Goal: Task Accomplishment & Management: Complete application form

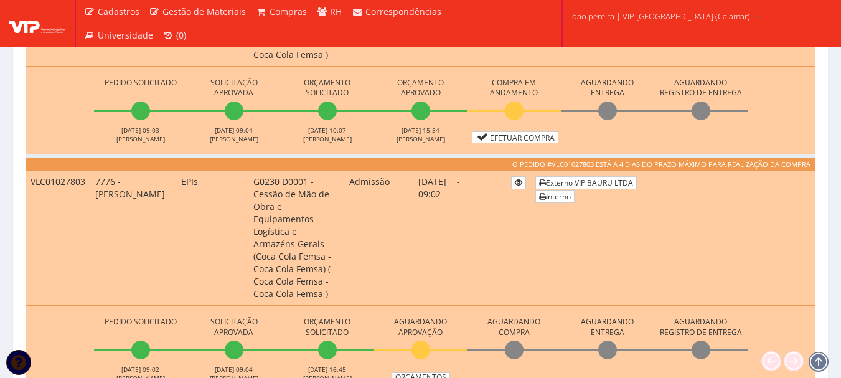
scroll to position [436, 0]
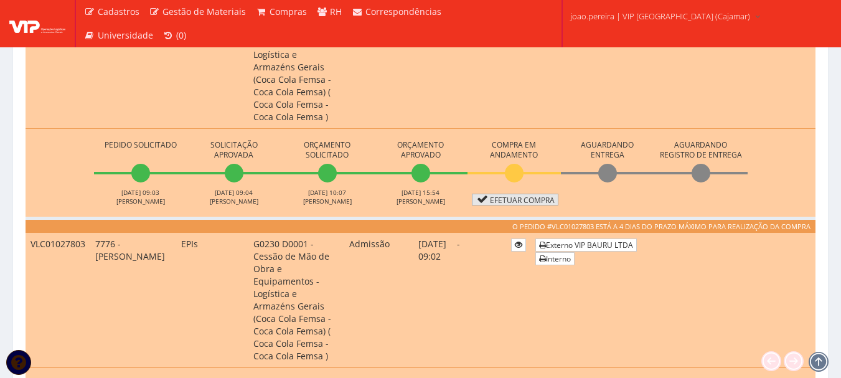
click at [527, 194] on link "Efetuar Compra" at bounding box center [515, 200] width 87 height 12
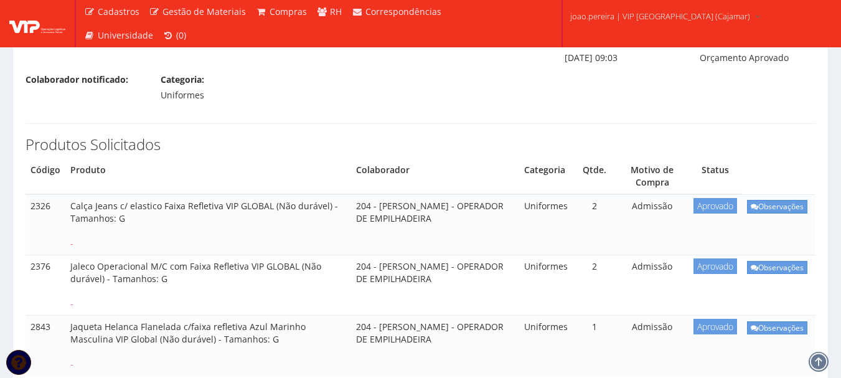
scroll to position [691, 0]
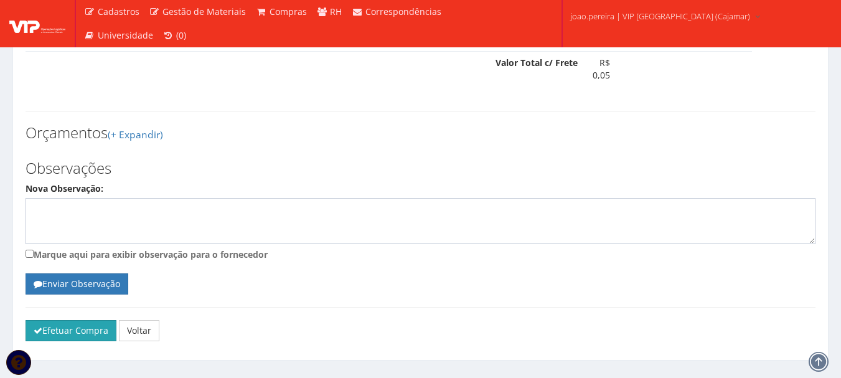
click at [52, 320] on button "Efetuar Compra" at bounding box center [71, 330] width 91 height 21
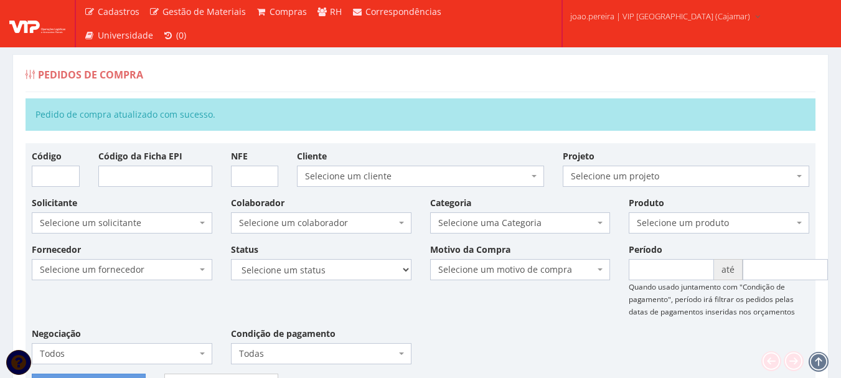
click at [510, 341] on div "Fornecedor Selecione um fornecedor ******** ******** 1000 MARCAS BRASIL 12.203.…" at bounding box center [420, 308] width 797 height 131
click at [542, 308] on div "Fornecedor Selecione um fornecedor ******** ******** 1000 MARCAS BRASIL 12.203.…" at bounding box center [420, 308] width 797 height 131
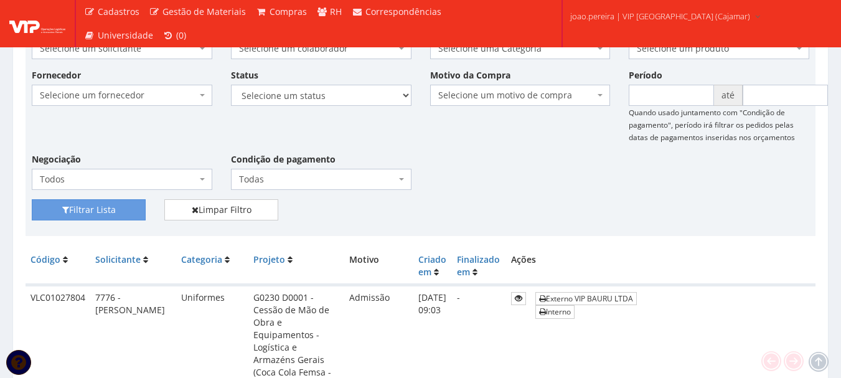
scroll to position [187, 0]
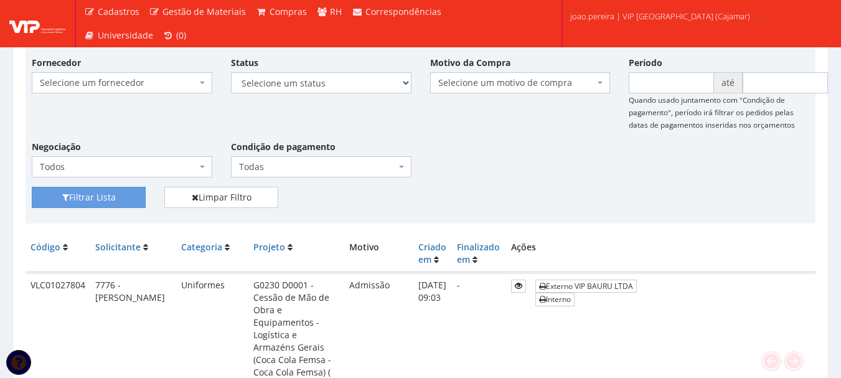
click at [639, 173] on div "Fornecedor Selecione um fornecedor ******** ******** 1000 MARCAS BRASIL 12.203.…" at bounding box center [420, 121] width 797 height 131
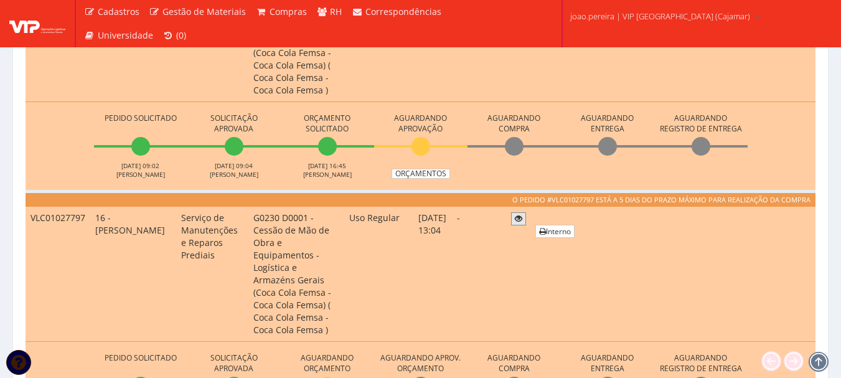
scroll to position [747, 0]
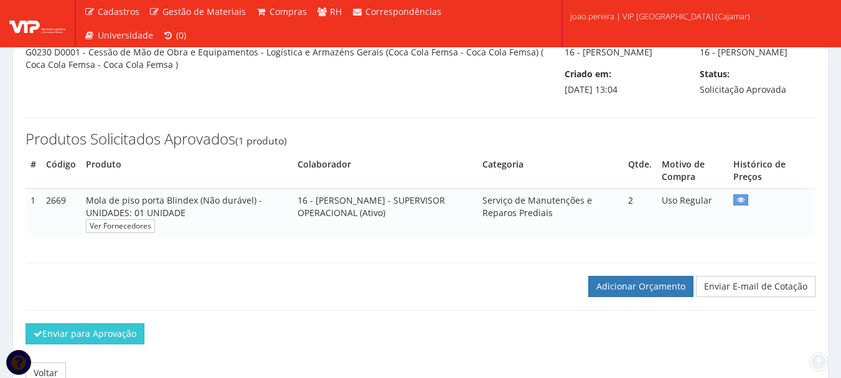
scroll to position [203, 0]
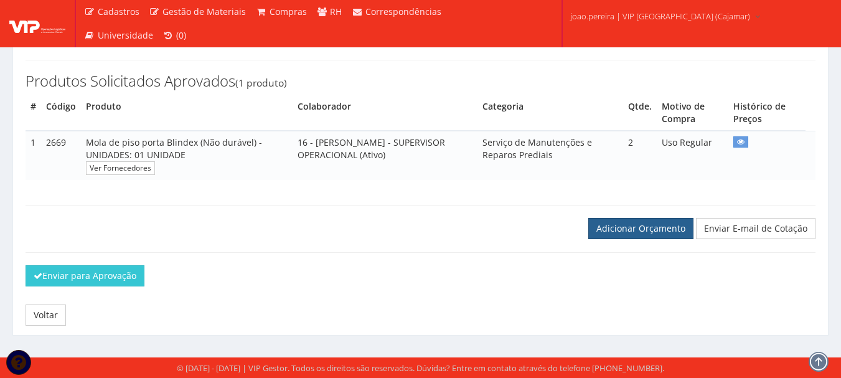
click at [646, 229] on link "Adicionar Orçamento" at bounding box center [641, 228] width 105 height 21
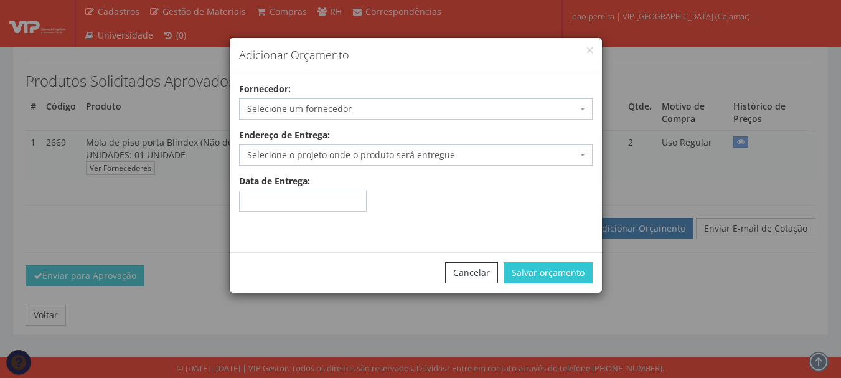
click at [358, 110] on span "Selecione um fornecedor" at bounding box center [412, 109] width 330 height 12
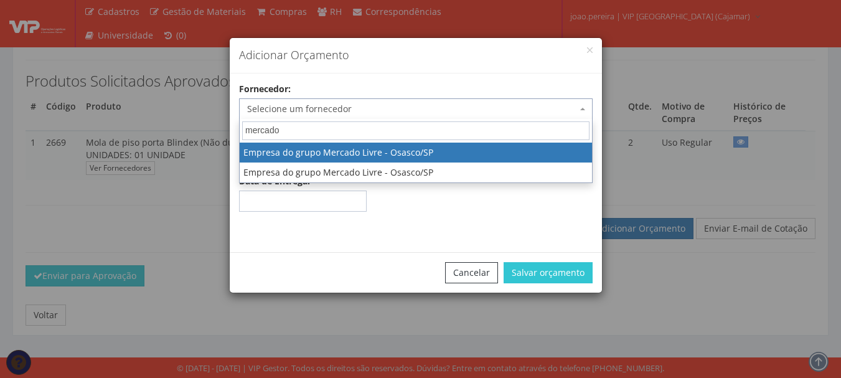
type input "mercado"
select select "318"
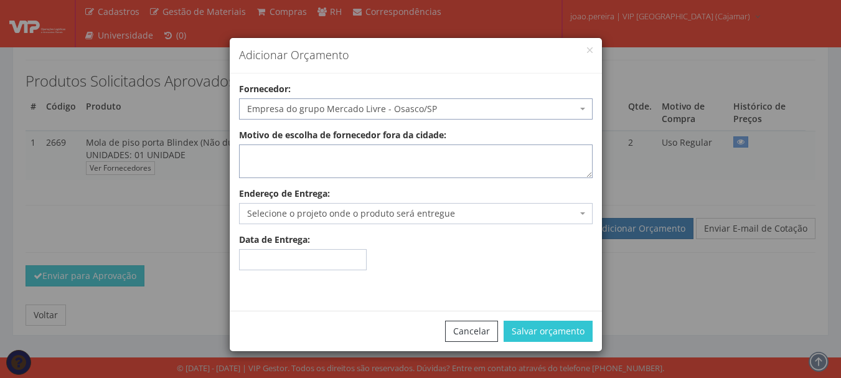
click at [350, 157] on textarea "Motivo de escolha de fornecedor fora da cidade:" at bounding box center [416, 161] width 354 height 34
type textarea "entrega no local"
click at [355, 164] on textarea "entrega no local" at bounding box center [416, 161] width 354 height 34
click at [470, 217] on span "Selecione o projeto onde o produto será entregue" at bounding box center [412, 213] width 330 height 12
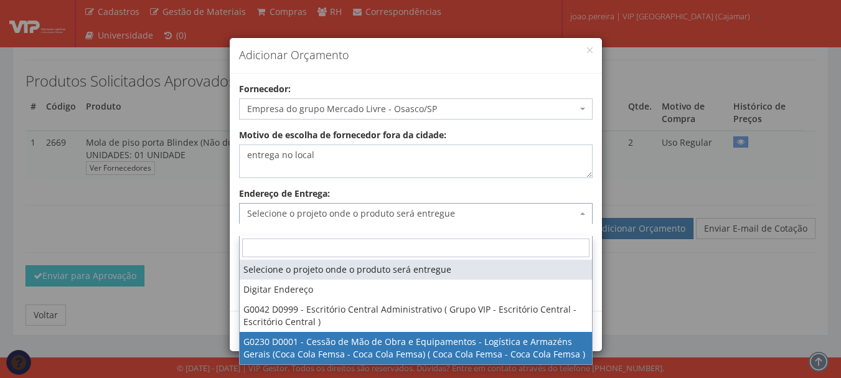
select select "230"
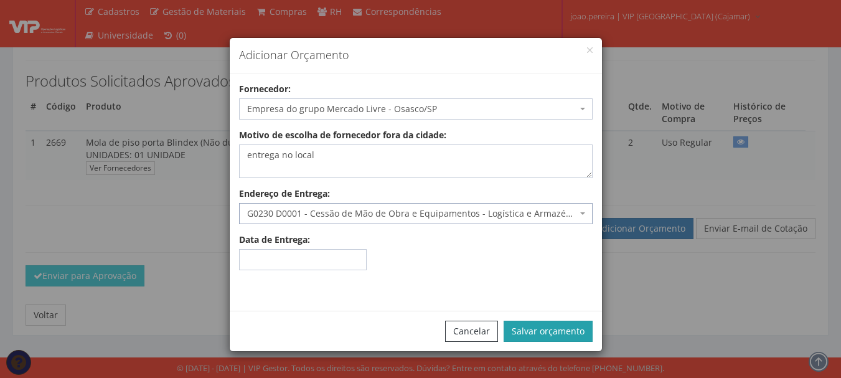
click at [562, 330] on button "Salvar orçamento" at bounding box center [548, 331] width 89 height 21
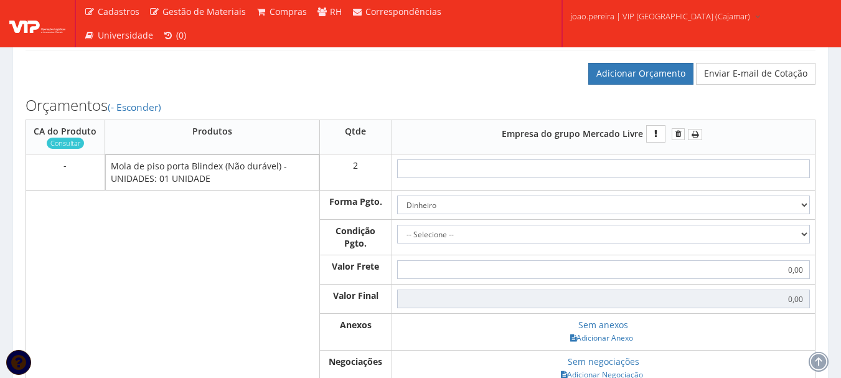
scroll to position [374, 0]
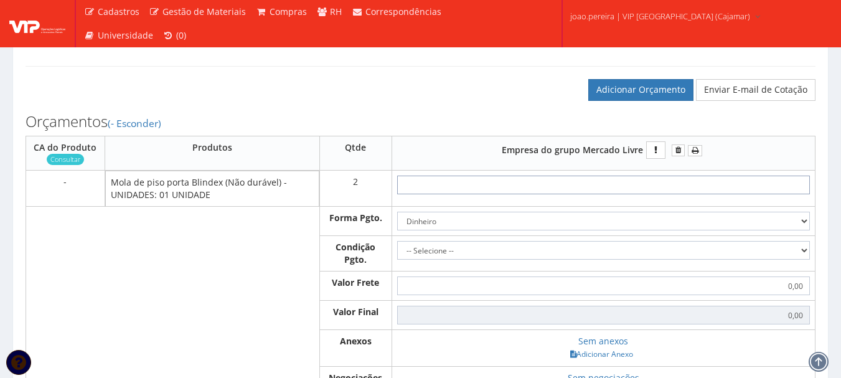
click at [617, 193] on input "text" at bounding box center [603, 185] width 413 height 19
type input "8"
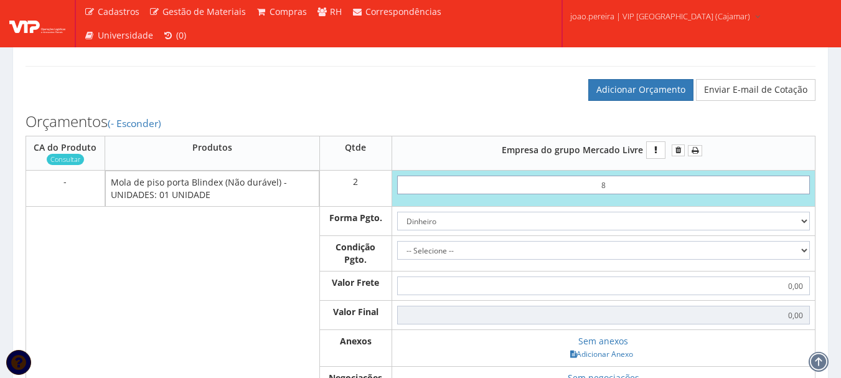
type input "16,00"
type input "86"
type input "172,00"
type input "8,62"
type input "17,24"
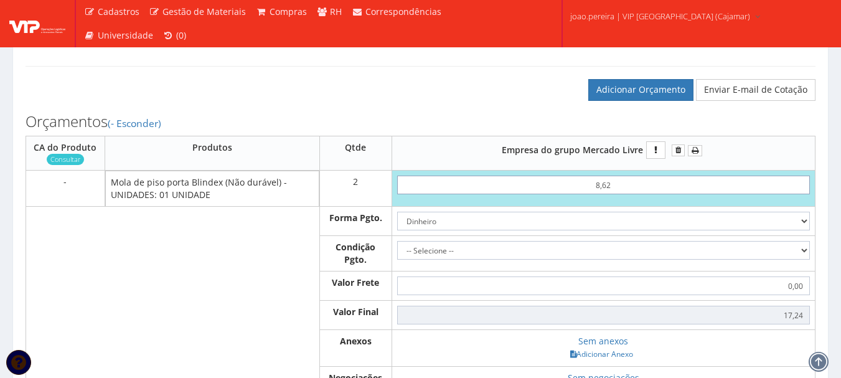
type input "86,23"
type input "172,46"
type input "862,33"
type input "1724,66"
type input "862,33"
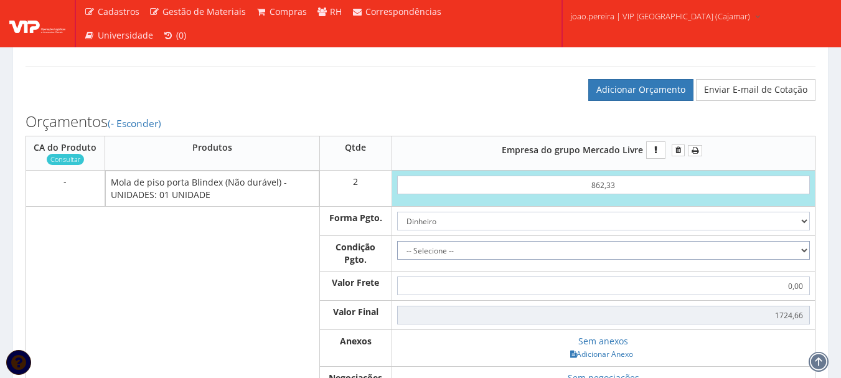
click at [802, 260] on select "-- Selecione -- À vista 7 dias 10 dias" at bounding box center [603, 250] width 413 height 19
select select "0"
click at [397, 253] on select "-- Selecione -- À vista 7 dias 10 dias" at bounding box center [603, 250] width 413 height 19
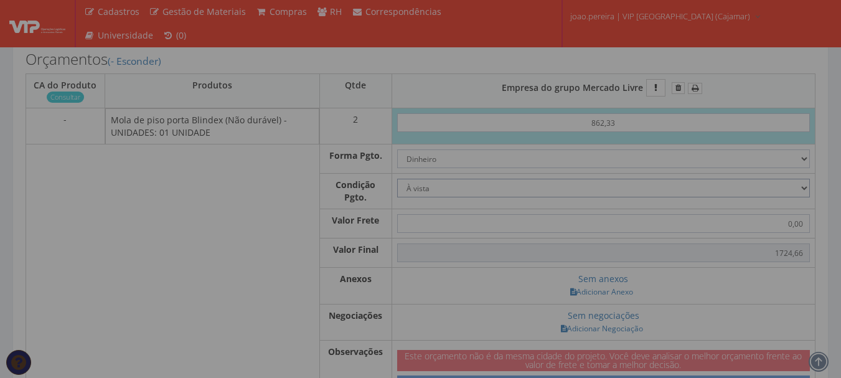
type input "1.724,66"
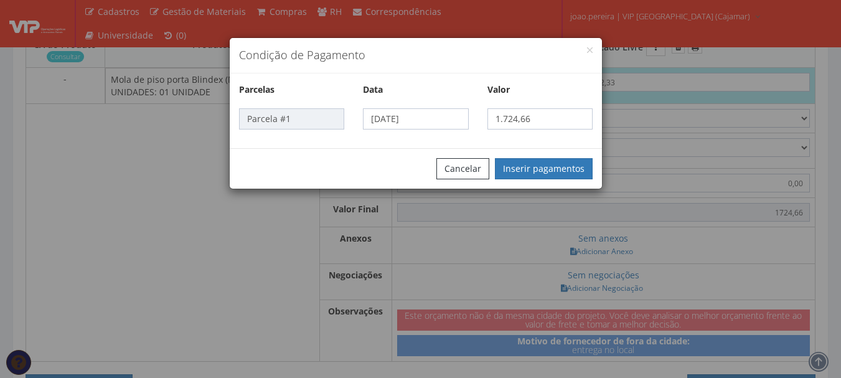
scroll to position [498, 0]
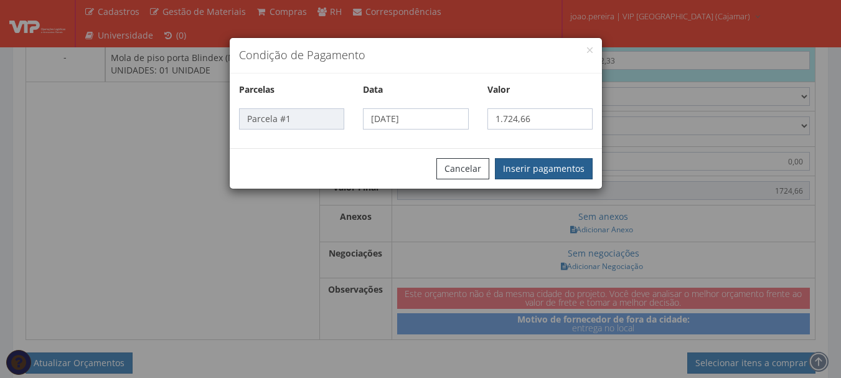
click at [569, 173] on button "Inserir pagamentos" at bounding box center [544, 168] width 98 height 21
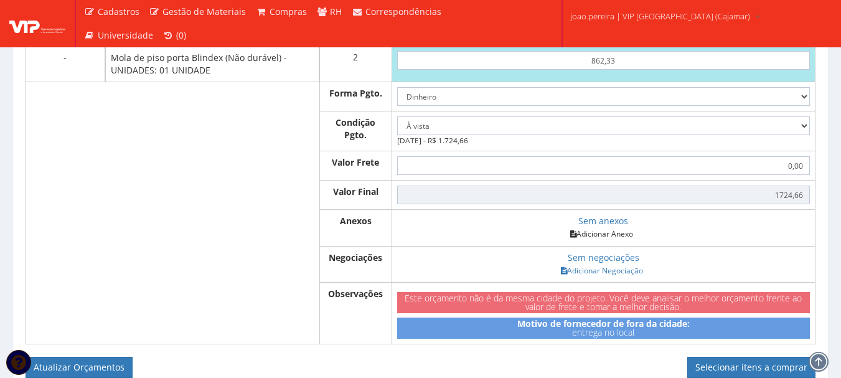
click at [602, 240] on link "Adicionar Anexo" at bounding box center [602, 233] width 70 height 13
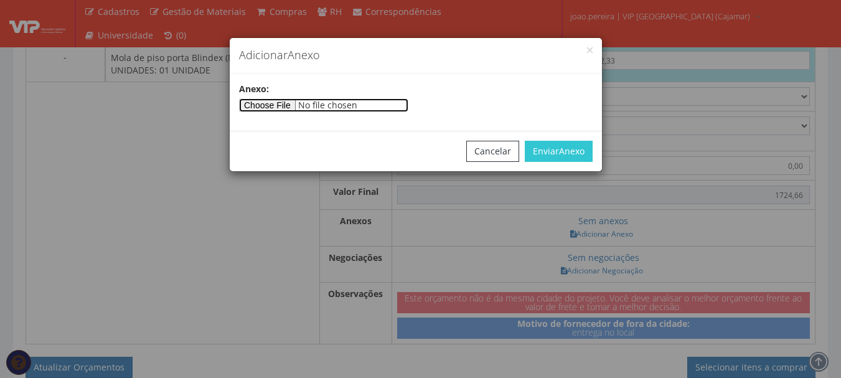
click at [264, 104] on input"] "file" at bounding box center [323, 105] width 169 height 14
type input"] "C:\fakepath\MERCADO.jpg"
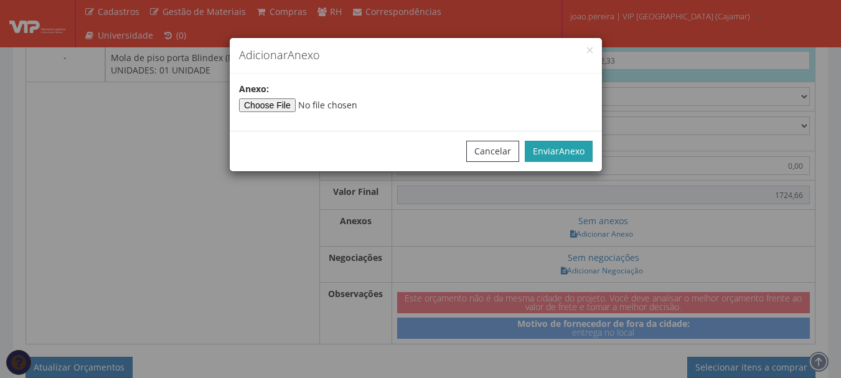
click at [570, 144] on button "Enviar Anexo" at bounding box center [559, 151] width 68 height 21
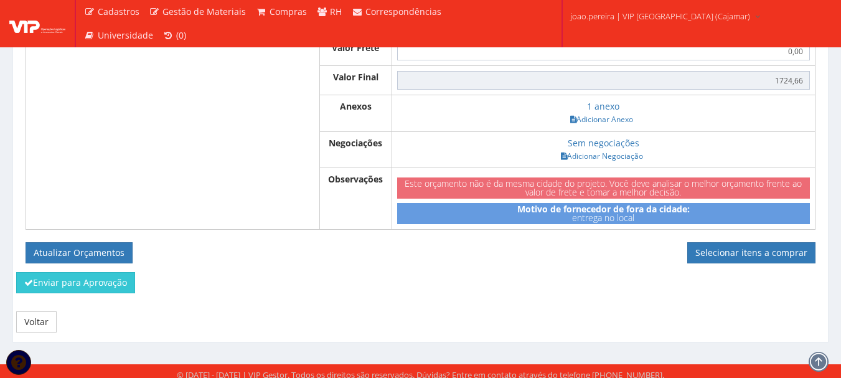
scroll to position [623, 0]
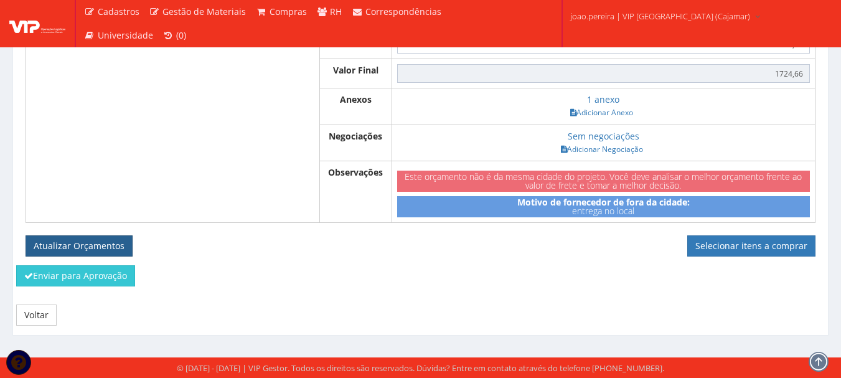
click at [72, 253] on button "Atualizar Orçamentos" at bounding box center [79, 245] width 107 height 21
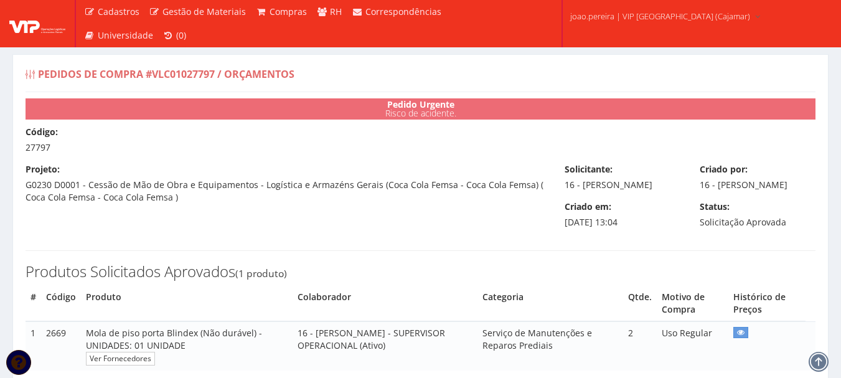
select select "0"
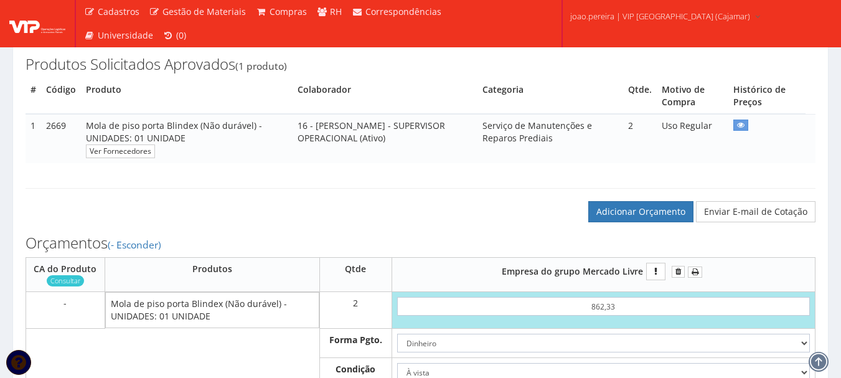
scroll to position [187, 0]
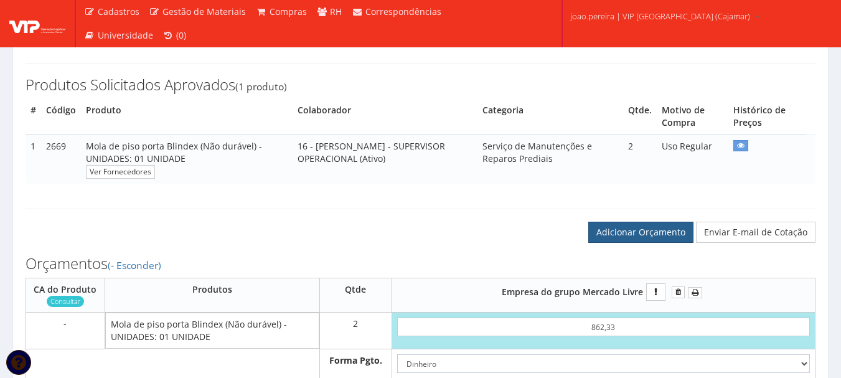
click at [650, 243] on link "Adicionar Orçamento" at bounding box center [641, 232] width 105 height 21
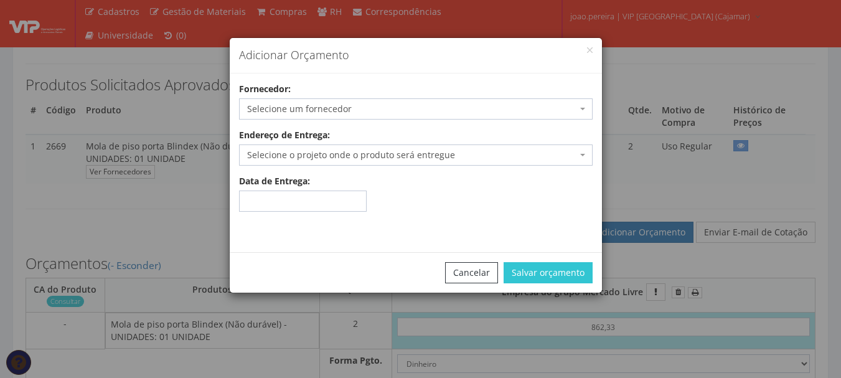
click at [346, 111] on span "Selecione um fornecedor" at bounding box center [412, 109] width 330 height 12
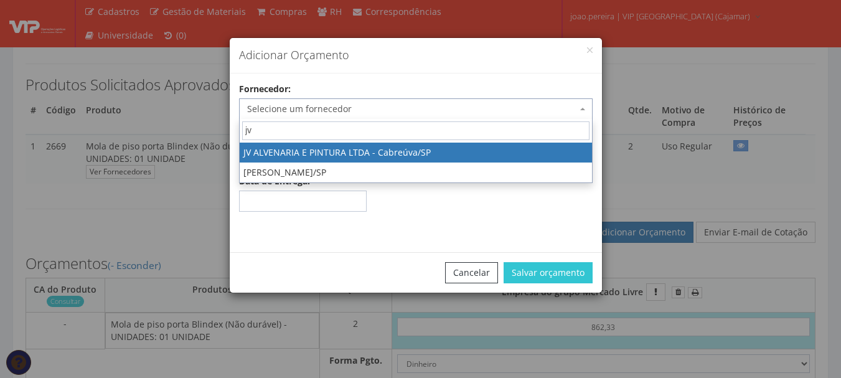
drag, startPoint x: 362, startPoint y: 134, endPoint x: 163, endPoint y: 133, distance: 199.3
click at [163, 133] on div "Adicionar Orçamento Fornecedor: Selecione um fornecedor 12.203.317 Reginaldo Ar…" at bounding box center [420, 189] width 841 height 378
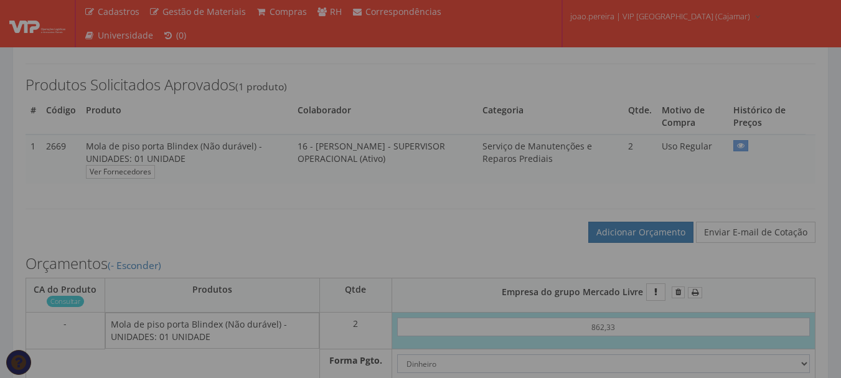
type input "jv"
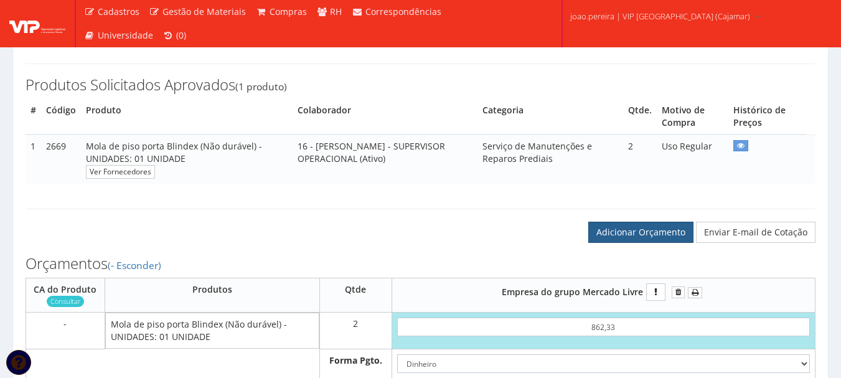
click at [655, 243] on link "Adicionar Orçamento" at bounding box center [641, 232] width 105 height 21
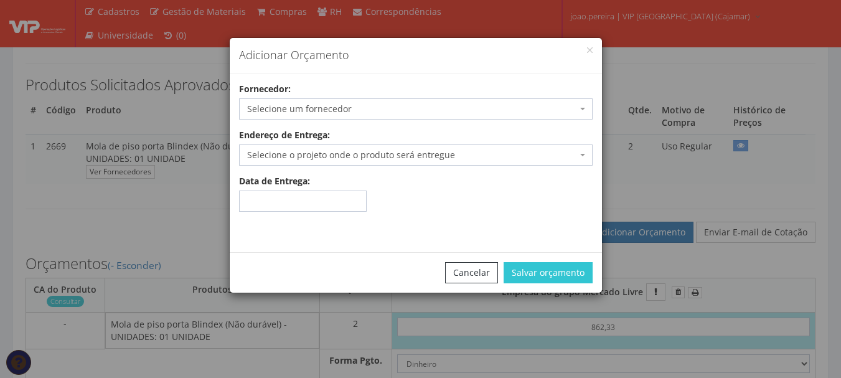
click at [275, 109] on span "Selecione um fornecedor" at bounding box center [412, 109] width 330 height 12
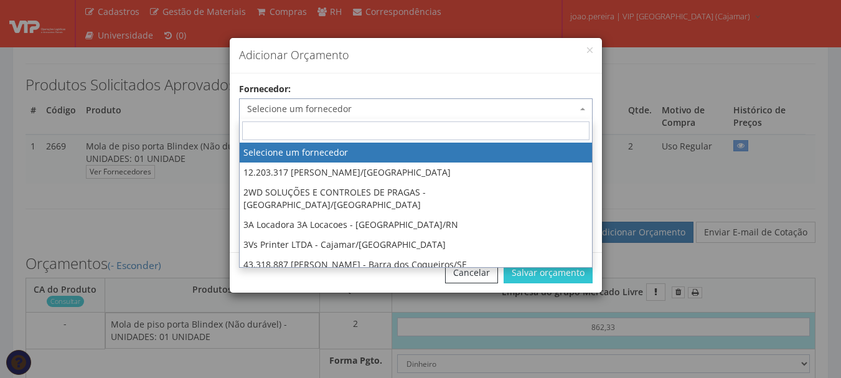
type input "Jvr Rio Comercio e Servicos LTDA"
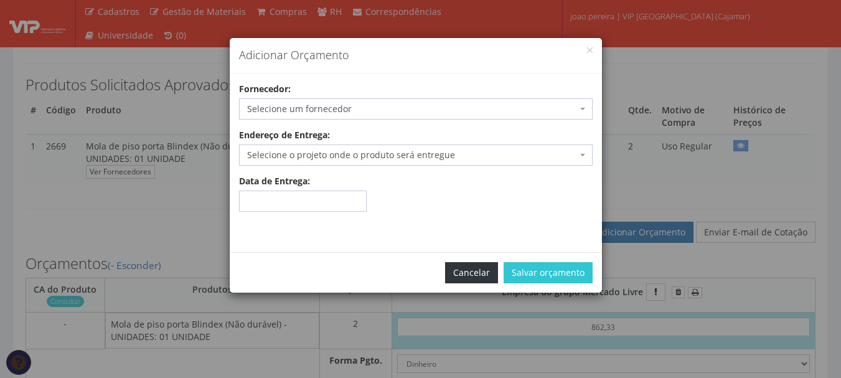
click at [477, 273] on button "Cancelar" at bounding box center [471, 272] width 53 height 21
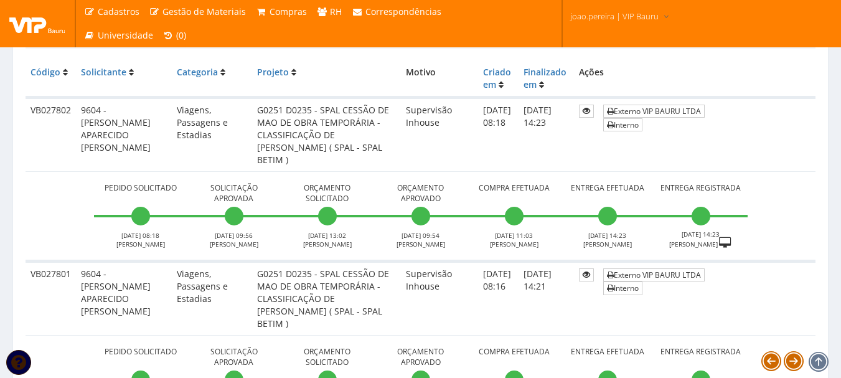
scroll to position [311, 0]
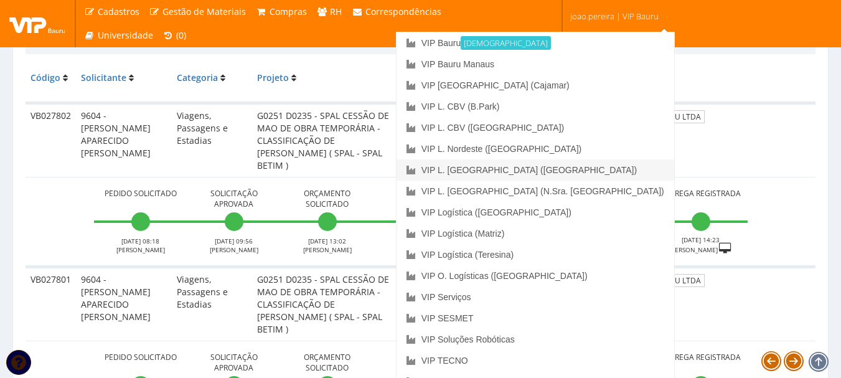
click at [581, 174] on link "VIP L. [GEOGRAPHIC_DATA] ([GEOGRAPHIC_DATA])" at bounding box center [536, 169] width 278 height 21
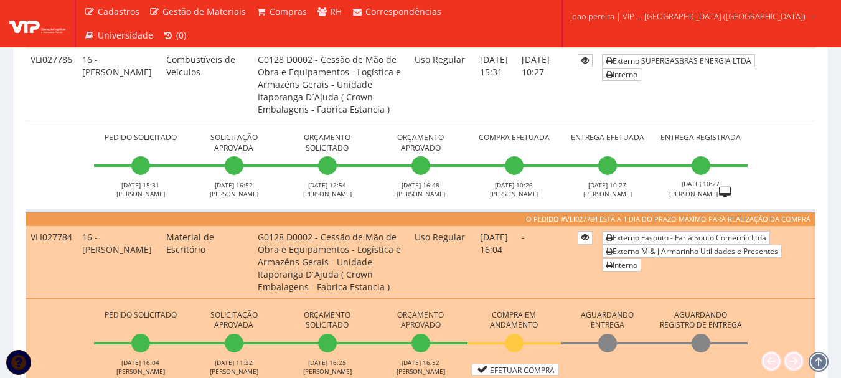
scroll to position [187, 0]
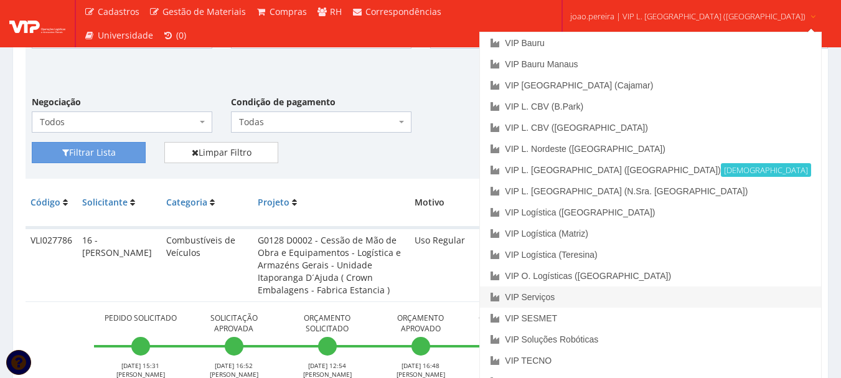
click at [611, 296] on link "VIP Serviços" at bounding box center [650, 296] width 341 height 21
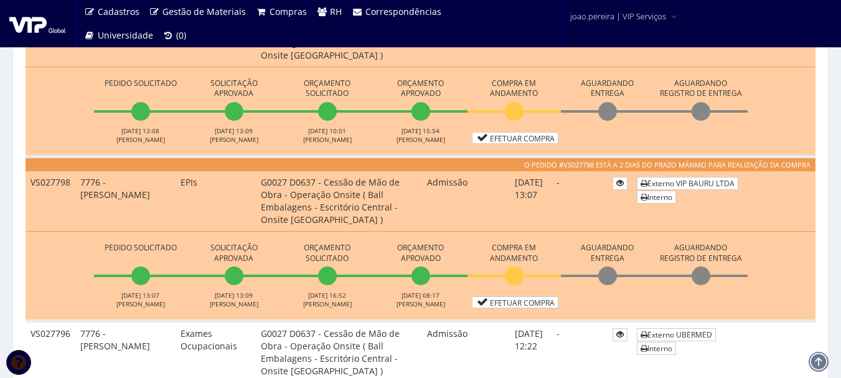
scroll to position [436, 0]
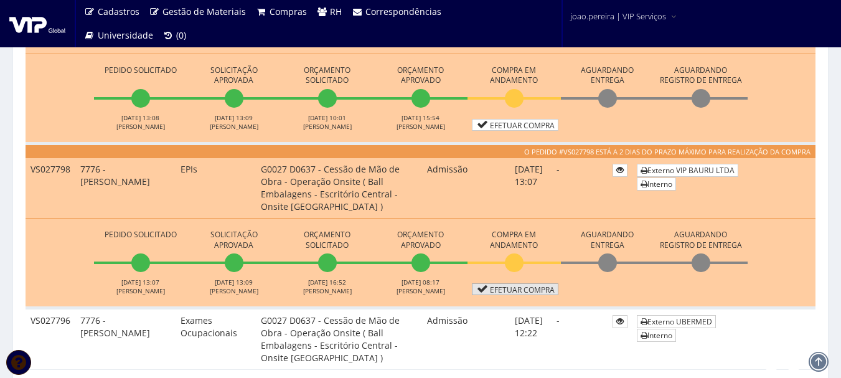
click at [520, 292] on link "Efetuar Compra" at bounding box center [515, 289] width 87 height 12
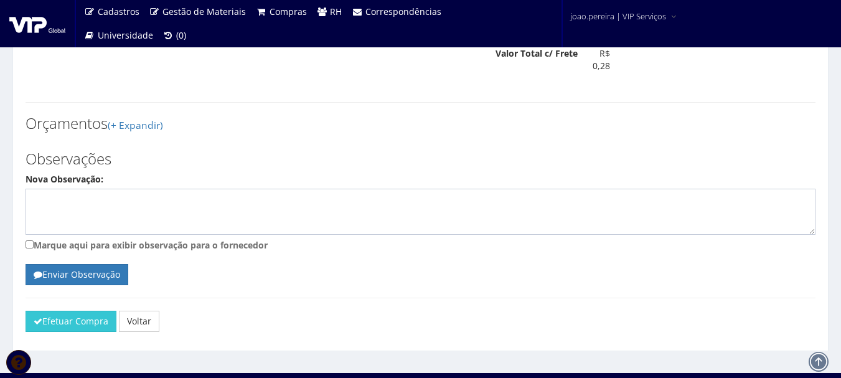
scroll to position [1838, 0]
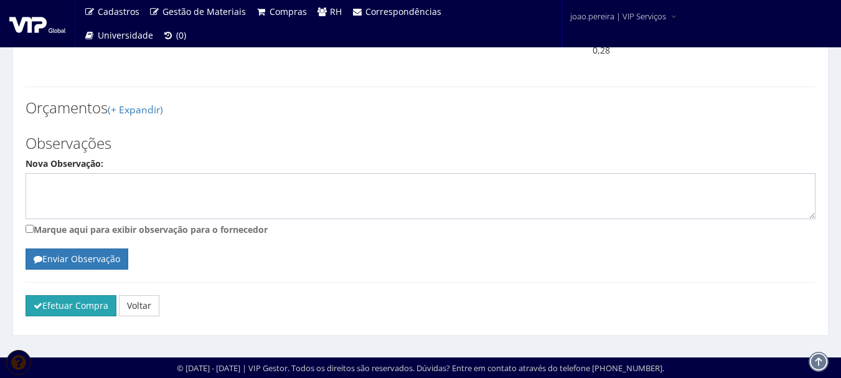
click at [62, 298] on button "Efetuar Compra" at bounding box center [71, 305] width 91 height 21
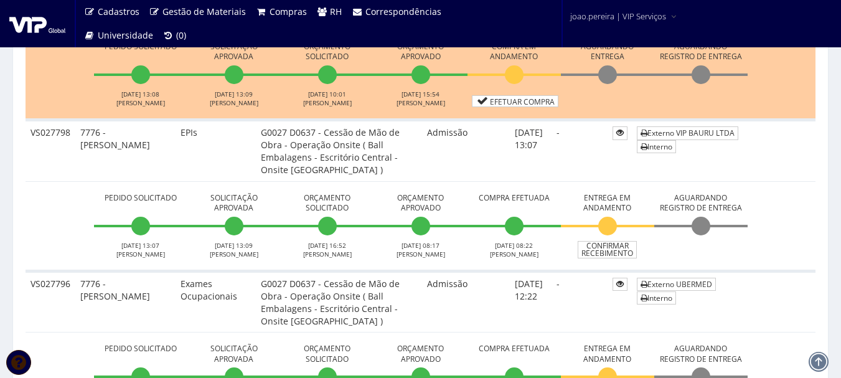
scroll to position [498, 0]
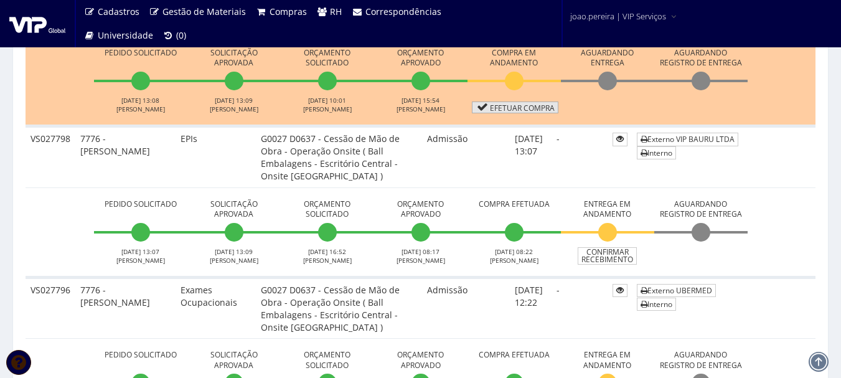
click at [522, 105] on link "Efetuar Compra" at bounding box center [515, 108] width 87 height 12
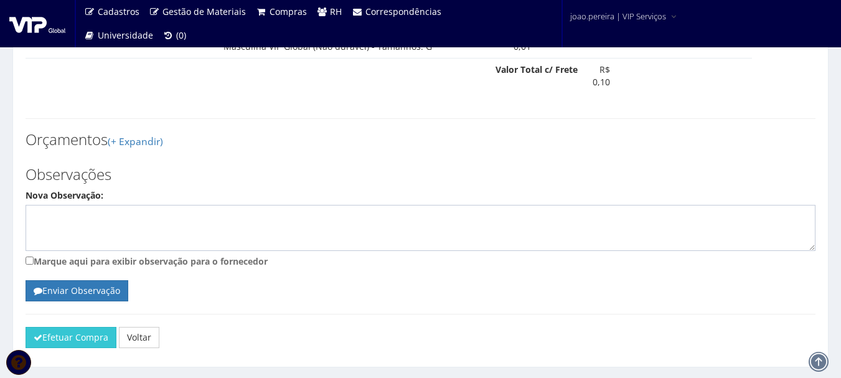
scroll to position [979, 0]
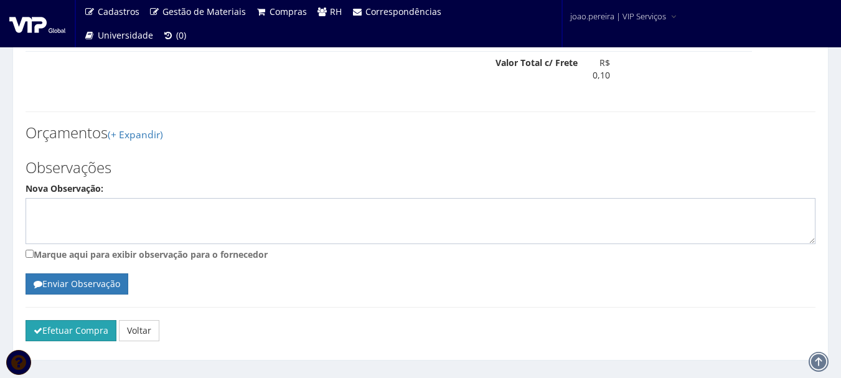
click at [78, 320] on button "Efetuar Compra" at bounding box center [71, 330] width 91 height 21
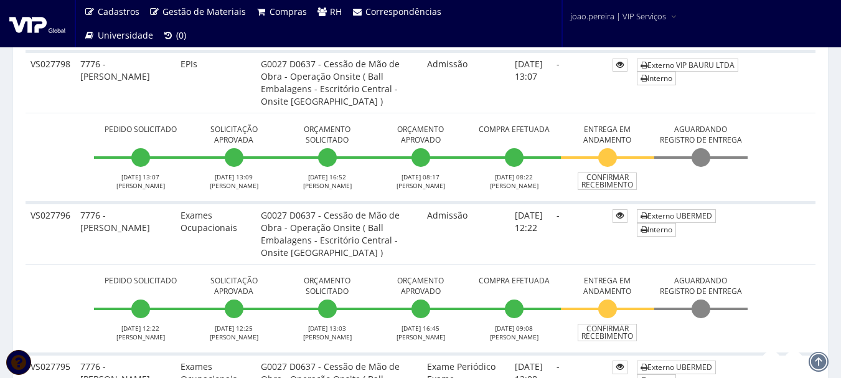
scroll to position [560, 0]
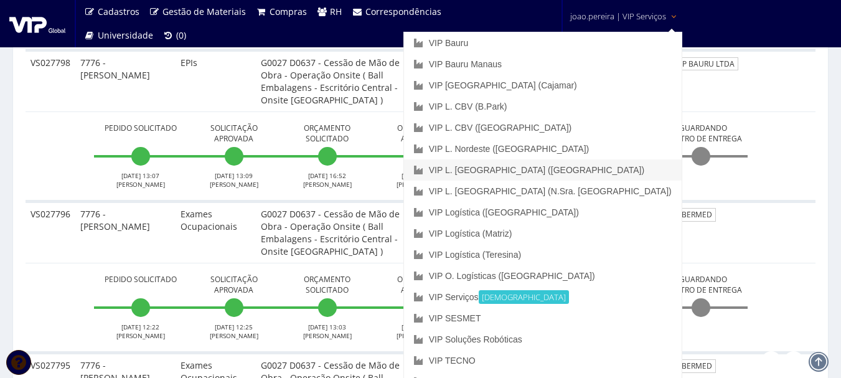
click at [609, 172] on link "VIP L. [GEOGRAPHIC_DATA] ([GEOGRAPHIC_DATA])" at bounding box center [543, 169] width 278 height 21
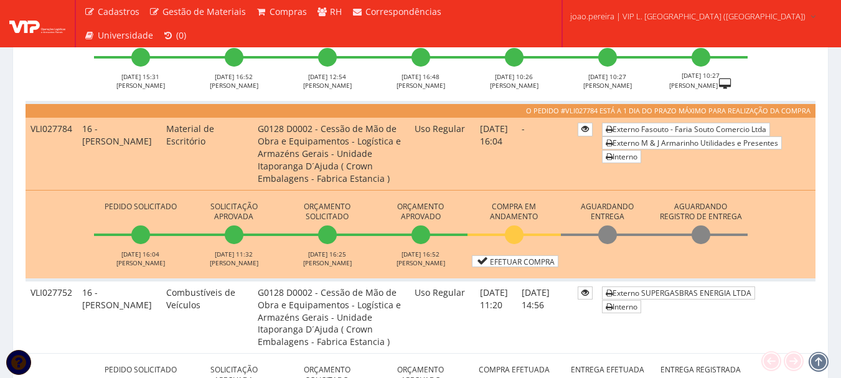
scroll to position [498, 0]
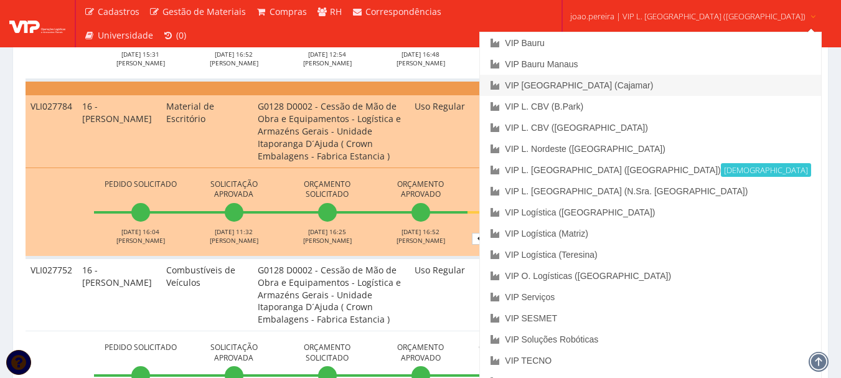
click at [615, 88] on link "VIP [GEOGRAPHIC_DATA] (Cajamar)" at bounding box center [650, 85] width 341 height 21
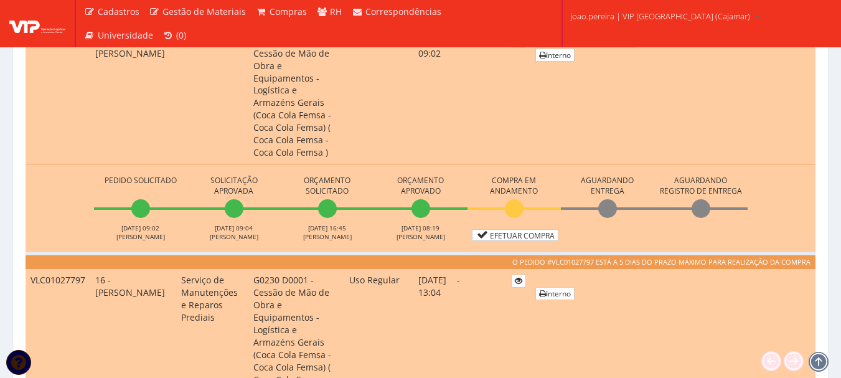
scroll to position [623, 0]
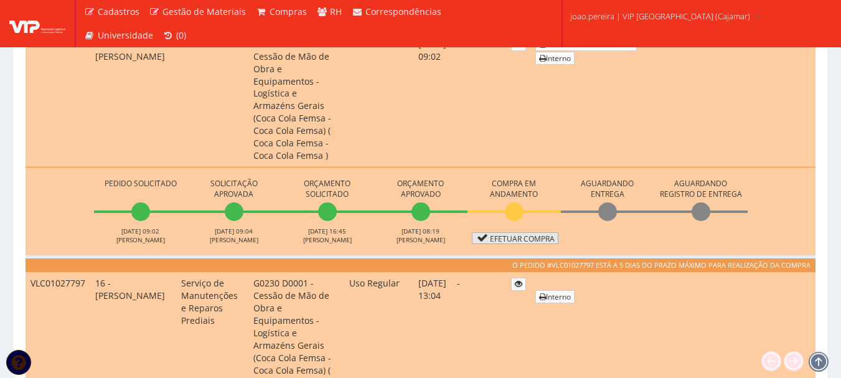
click at [517, 232] on link "Efetuar Compra" at bounding box center [515, 238] width 87 height 12
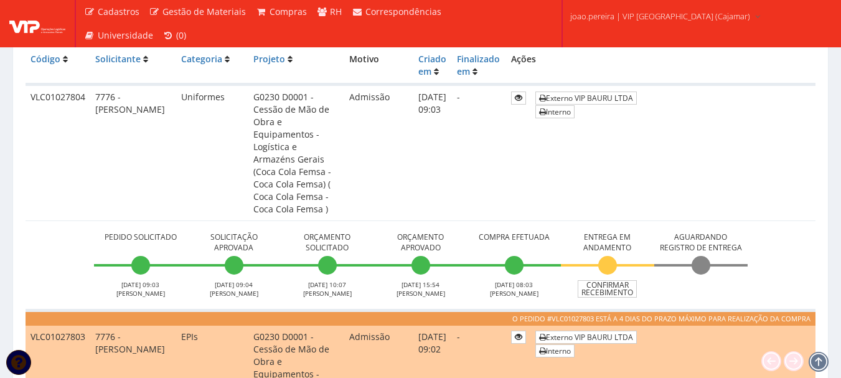
scroll to position [311, 0]
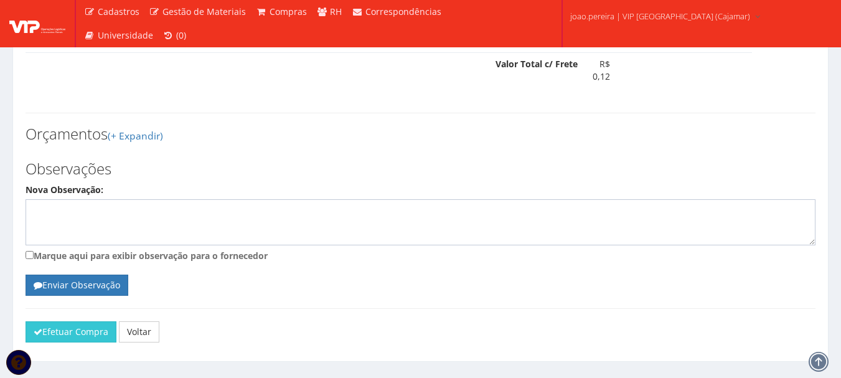
scroll to position [1109, 0]
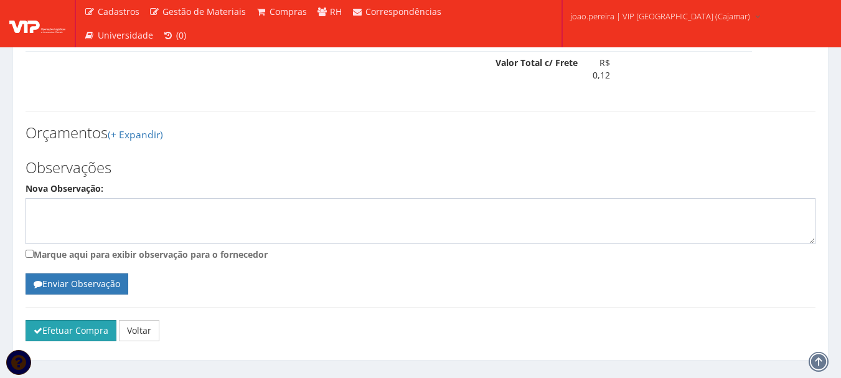
drag, startPoint x: 74, startPoint y: 319, endPoint x: 72, endPoint y: 313, distance: 6.5
click at [73, 320] on div "Efetuar Compra" at bounding box center [420, 335] width 809 height 31
click at [72, 320] on button "Efetuar Compra" at bounding box center [71, 330] width 91 height 21
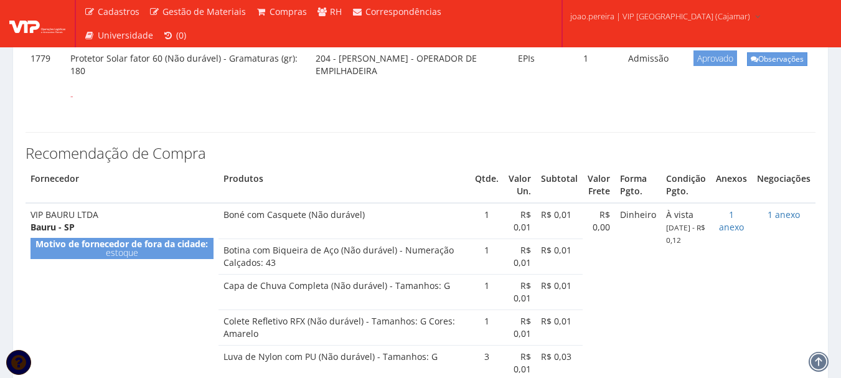
scroll to position [607, 0]
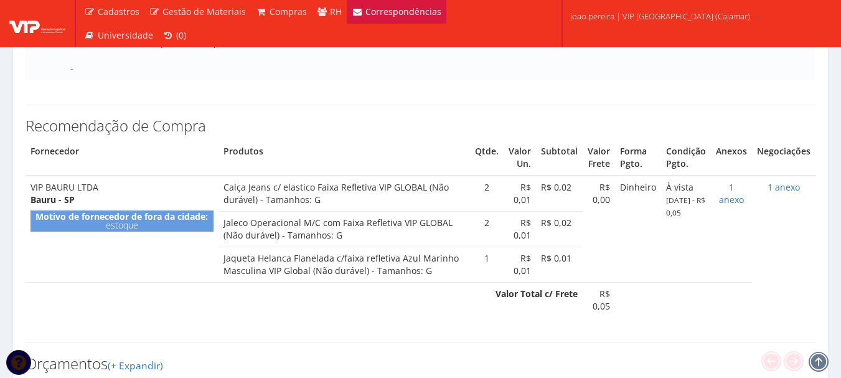
scroll to position [455, 0]
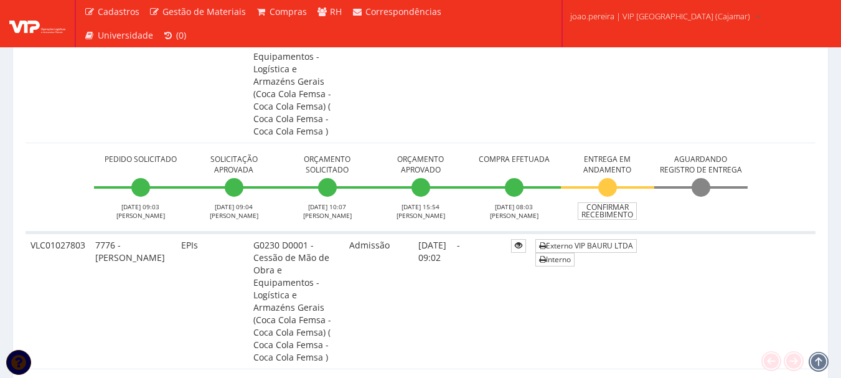
scroll to position [436, 0]
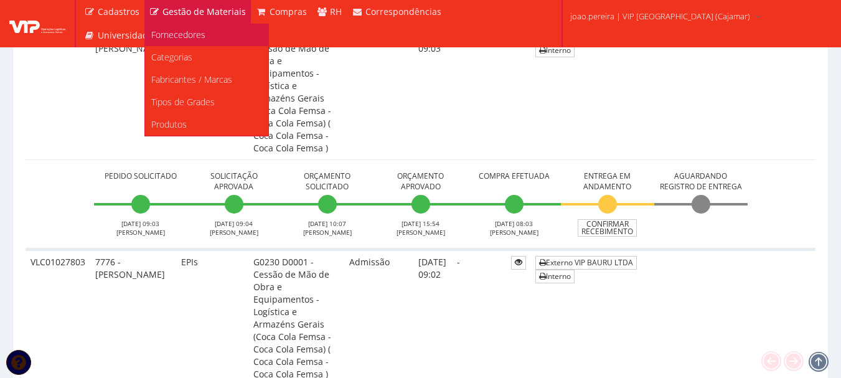
click at [174, 37] on span "Fornecedores" at bounding box center [178, 35] width 54 height 12
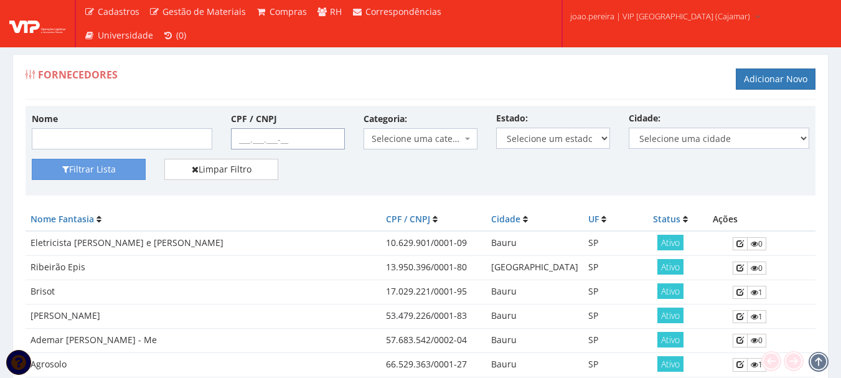
drag, startPoint x: 238, startPoint y: 139, endPoint x: 261, endPoint y: 137, distance: 23.2
click at [238, 139] on input "CPF / CNPJ" at bounding box center [288, 138] width 114 height 21
paste input "50.250.882/0001-11"
type input "50.250.882/0001-11"
click at [114, 173] on button "Filtrar Lista" at bounding box center [89, 169] width 114 height 21
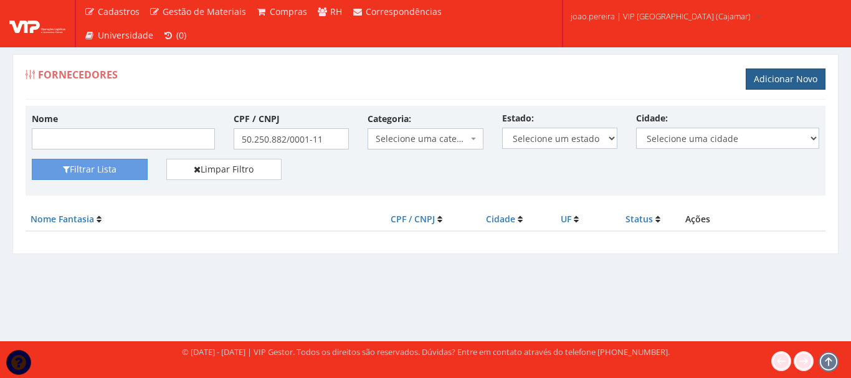
click at [777, 85] on link "Adicionar Novo" at bounding box center [785, 79] width 80 height 21
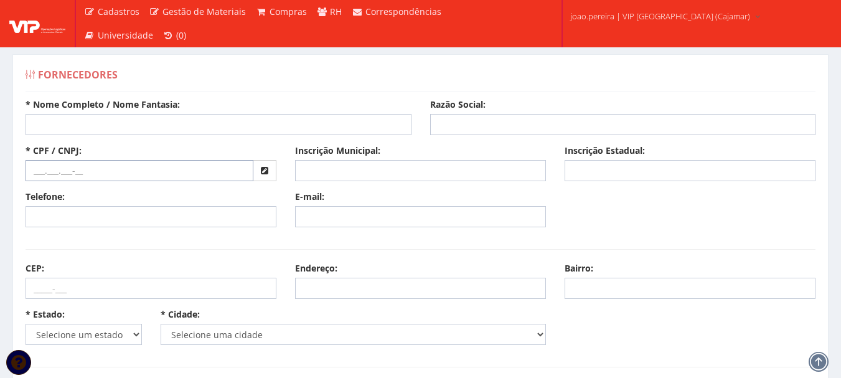
click at [69, 172] on input "text" at bounding box center [140, 170] width 228 height 21
paste input "50.250.882/0001-11"
type input "50.250.882/0001-11"
click at [83, 127] on input "* Nome Completo / Nome Fantasia:" at bounding box center [219, 124] width 386 height 21
click at [88, 123] on input "* Nome Completo / Nome Fantasia:" at bounding box center [219, 124] width 386 height 21
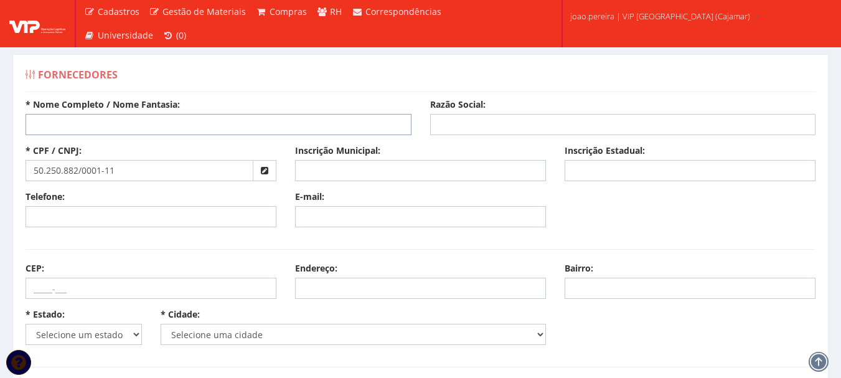
paste input "Jvr Rio Comercio e Servicos LTDA"
type input "Jvr Rio Comercio e Servicos LTDA"
click at [483, 125] on input "Razão Social:" at bounding box center [623, 124] width 386 height 21
paste input "Jvr Rio Comercio e Servicos LTDA"
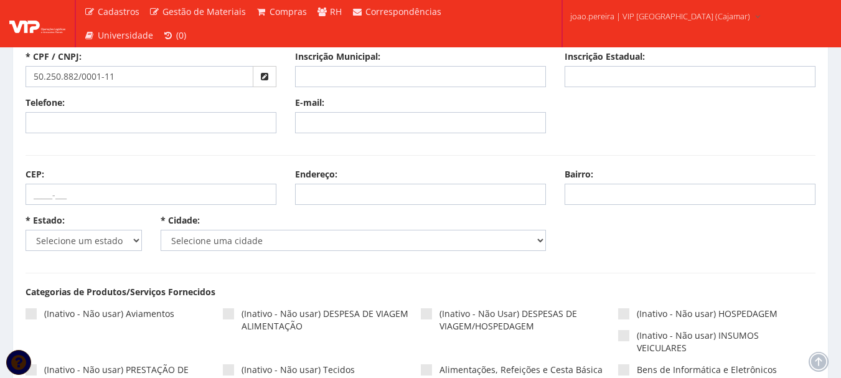
scroll to position [125, 0]
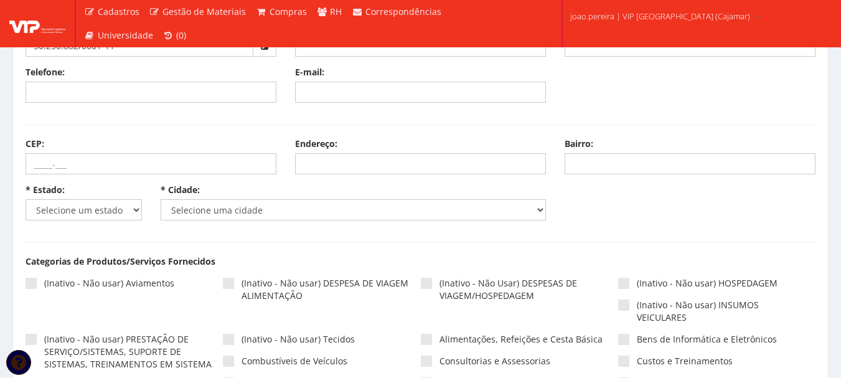
type input "Jvr Rio Comercio e Servicos LTDA"
click at [131, 206] on select "Selecione um estado AC AL AM AP BA Cacheu CE DF ES GO MA MG MS MT PA PB PE PI P…" at bounding box center [84, 209] width 116 height 21
select select "25"
click at [26, 199] on select "Selecione um estado AC AL AM AP BA Cacheu CE DF ES GO MA MG MS MT PA PB PE PI P…" at bounding box center [84, 209] width 116 height 21
click at [261, 206] on select "Selecione uma cidade" at bounding box center [354, 209] width 386 height 21
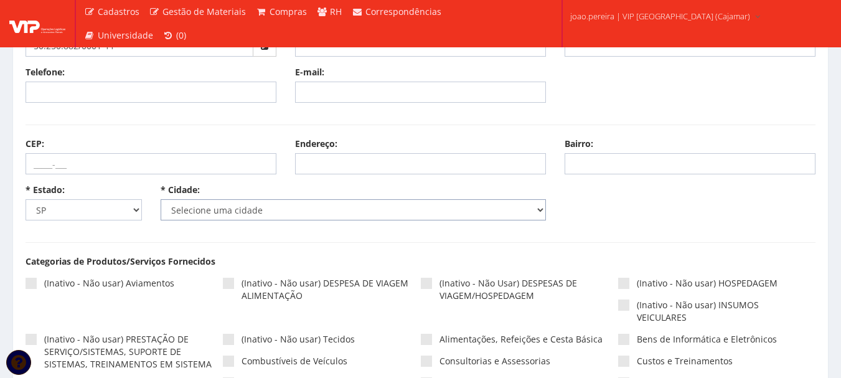
click at [225, 211] on select "Selecione uma cidade Adamantina Adolfo Aguaí Águas da Prata Águas de Lindóia Ág…" at bounding box center [354, 209] width 386 height 21
select select "4809"
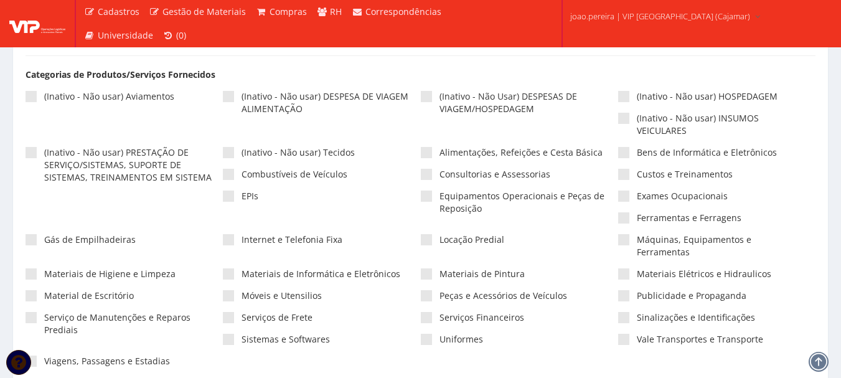
scroll to position [374, 0]
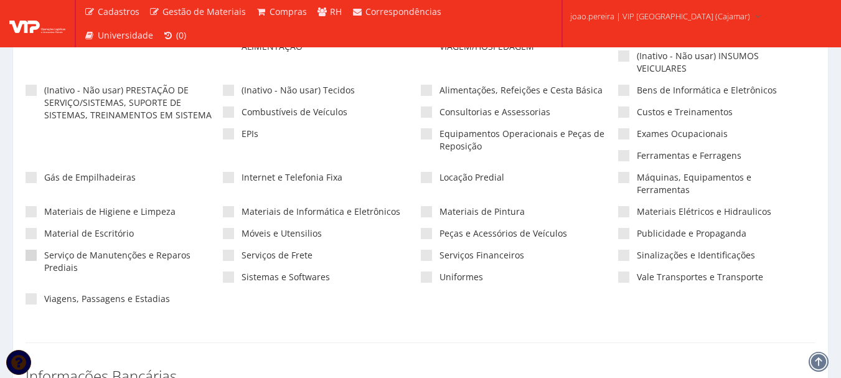
click at [31, 250] on span at bounding box center [31, 255] width 11 height 11
click at [44, 252] on input"] "Serviço de Manutenções e Reparos Prediais" at bounding box center [48, 256] width 8 height 8
checkbox input"] "true"
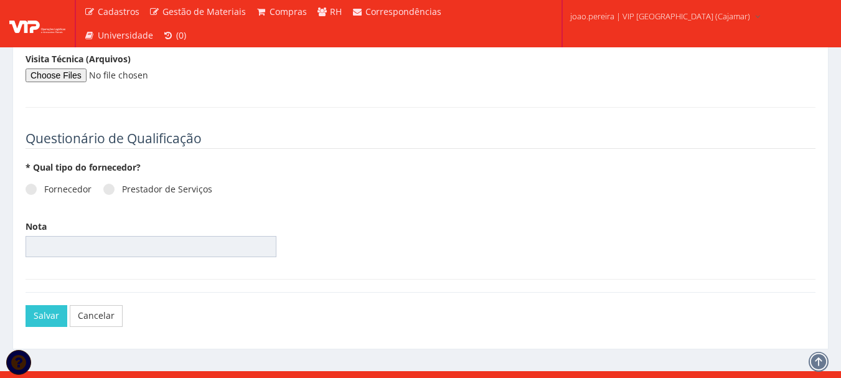
scroll to position [1701, 0]
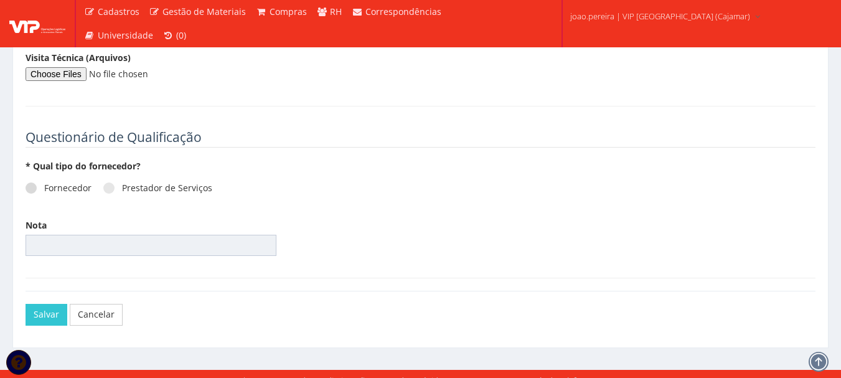
click at [32, 182] on label "Fornecedor" at bounding box center [59, 188] width 66 height 12
click at [44, 184] on input "Fornecedor" at bounding box center [48, 188] width 8 height 8
radio input "true"
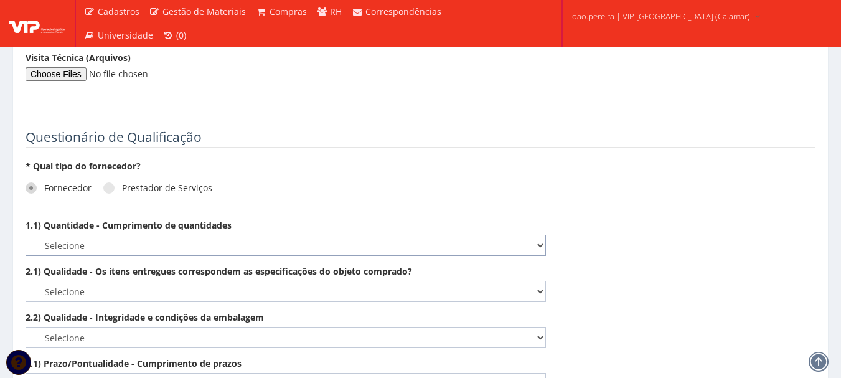
click at [348, 235] on select "-- Selecione -- Não demonstra a competência esperada Demonstra a competência em…" at bounding box center [286, 245] width 521 height 21
select select "5"
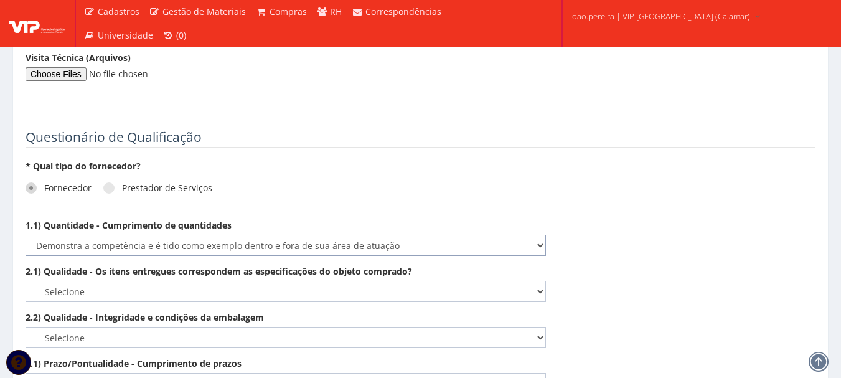
click at [26, 235] on select "-- Selecione -- Não demonstra a competência esperada Demonstra a competência em…" at bounding box center [286, 245] width 521 height 21
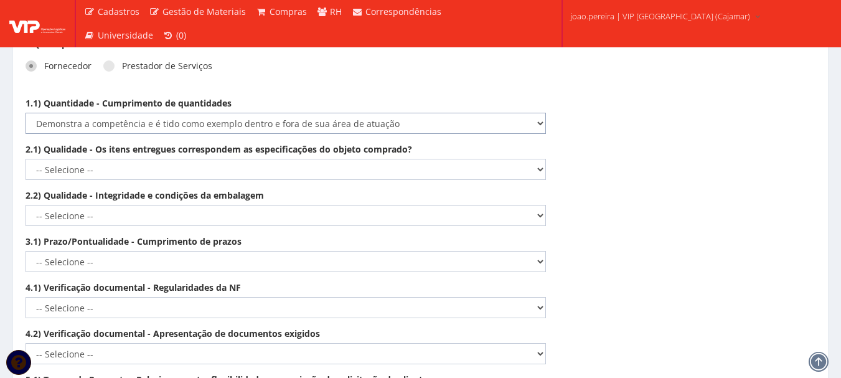
scroll to position [1825, 0]
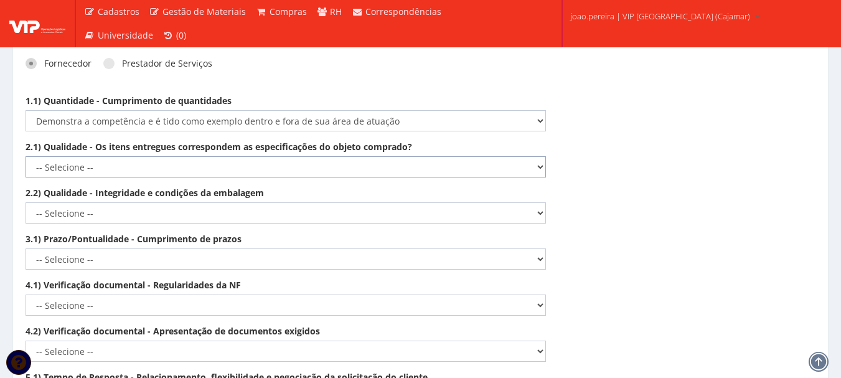
click at [511, 156] on select "-- Selecione -- Não demonstra a competência esperada Demonstra a competência em…" at bounding box center [286, 166] width 521 height 21
select select "5"
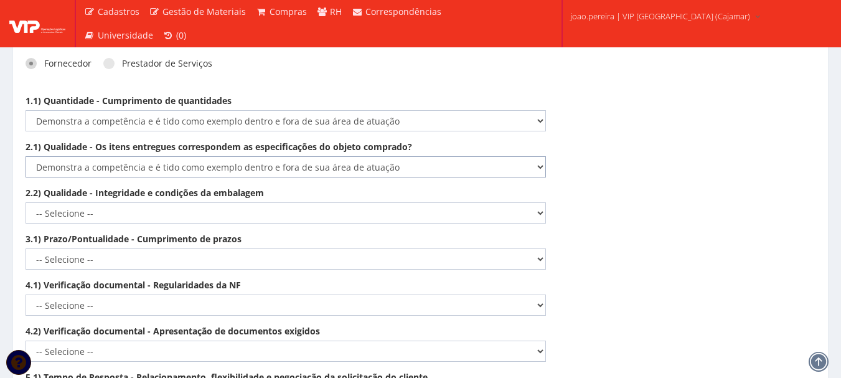
click at [26, 156] on select "-- Selecione -- Não demonstra a competência esperada Demonstra a competência em…" at bounding box center [286, 166] width 521 height 21
click at [477, 202] on select "-- Selecione -- Não demonstra a competência esperada Demonstra a competência em…" at bounding box center [286, 212] width 521 height 21
select select "5"
click at [26, 202] on select "-- Selecione -- Não demonstra a competência esperada Demonstra a competência em…" at bounding box center [286, 212] width 521 height 21
click at [457, 248] on select "-- Selecione -- Não demonstra a competência esperada Demonstra a competência em…" at bounding box center [286, 258] width 521 height 21
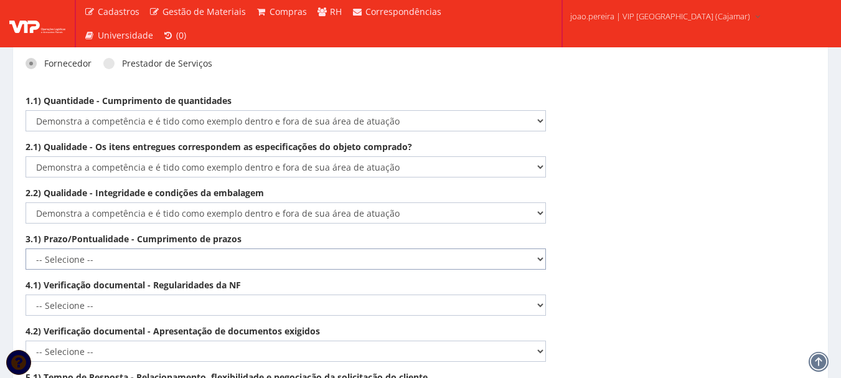
select select "5"
click at [26, 248] on select "-- Selecione -- Não demonstra a competência esperada Demonstra a competência em…" at bounding box center [286, 258] width 521 height 21
click at [435, 295] on select "-- Selecione -- Não demonstra a competência esperada Demonstra a competência em…" at bounding box center [286, 305] width 521 height 21
select select "5"
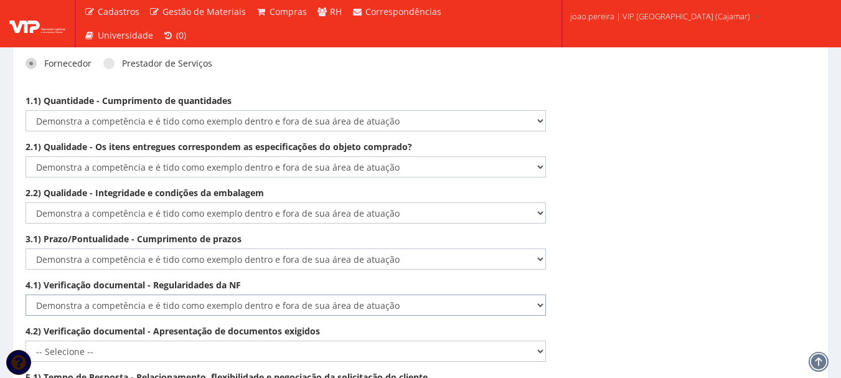
click at [26, 295] on select "-- Selecione -- Não demonstra a competência esperada Demonstra a competência em…" at bounding box center [286, 305] width 521 height 21
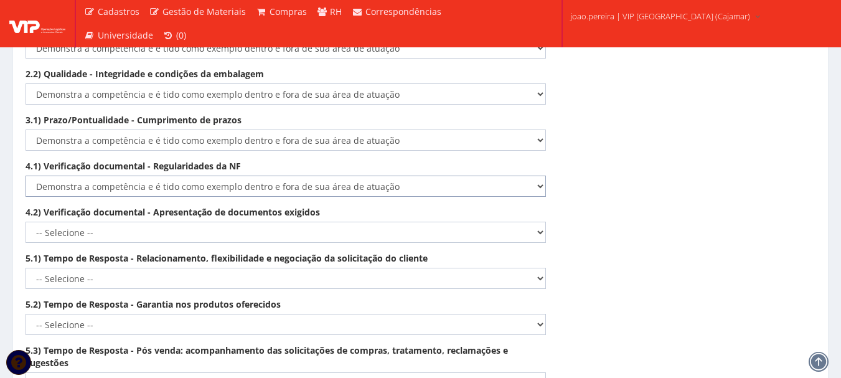
scroll to position [1950, 0]
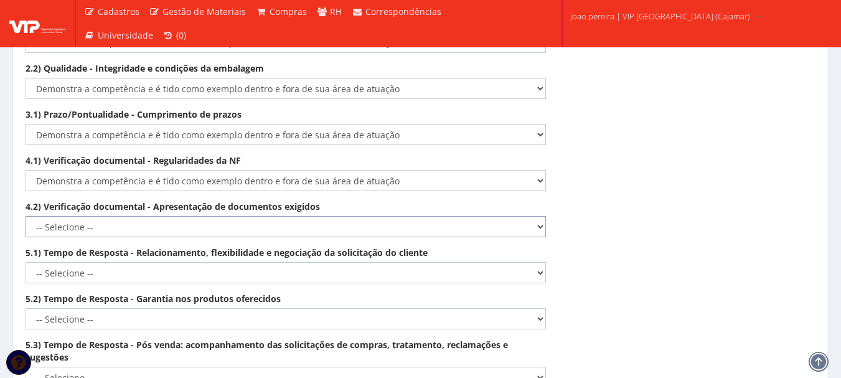
click at [432, 216] on select "-- Selecione -- Não demonstra a competência esperada Demonstra a competência em…" at bounding box center [286, 226] width 521 height 21
select select "5"
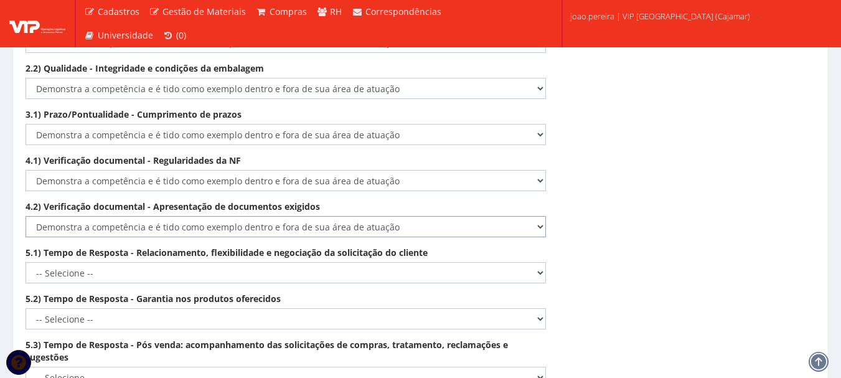
click at [26, 216] on select "-- Selecione -- Não demonstra a competência esperada Demonstra a competência em…" at bounding box center [286, 226] width 521 height 21
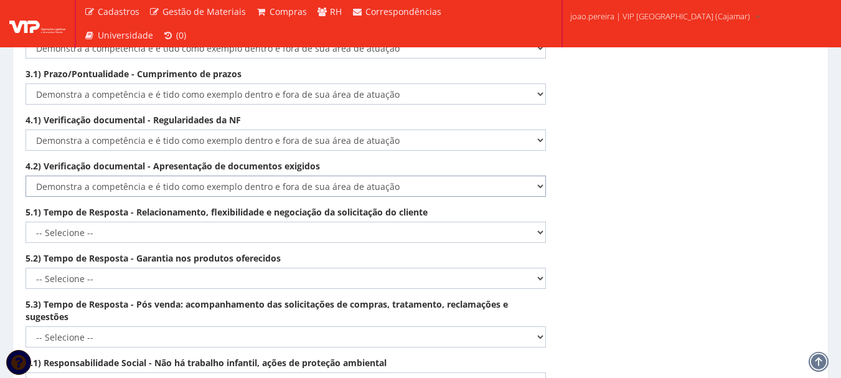
scroll to position [2012, 0]
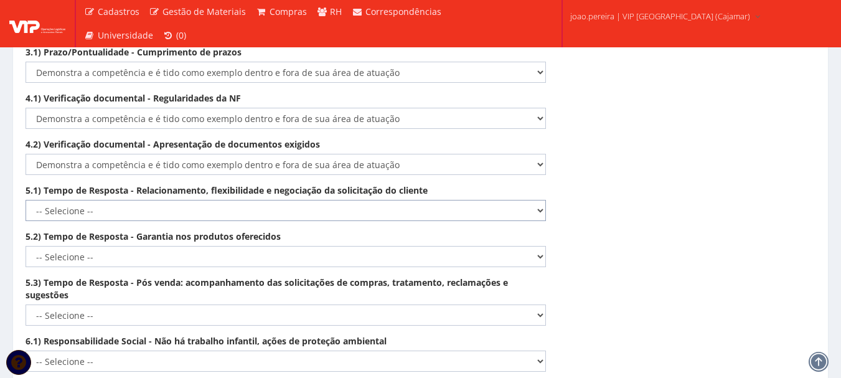
click at [430, 200] on select "-- Selecione -- Não demonstra a competência esperada Demonstra a competência em…" at bounding box center [286, 210] width 521 height 21
select select "5"
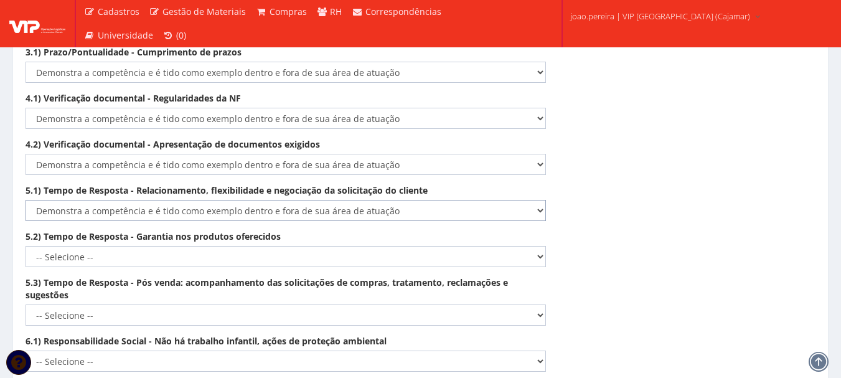
click at [26, 200] on select "-- Selecione -- Não demonstra a competência esperada Demonstra a competência em…" at bounding box center [286, 210] width 521 height 21
click at [456, 246] on select "-- Selecione -- Não demonstra a competência esperada Demonstra a competência em…" at bounding box center [286, 256] width 521 height 21
select select "5"
click at [26, 246] on select "-- Selecione -- Não demonstra a competência esperada Demonstra a competência em…" at bounding box center [286, 256] width 521 height 21
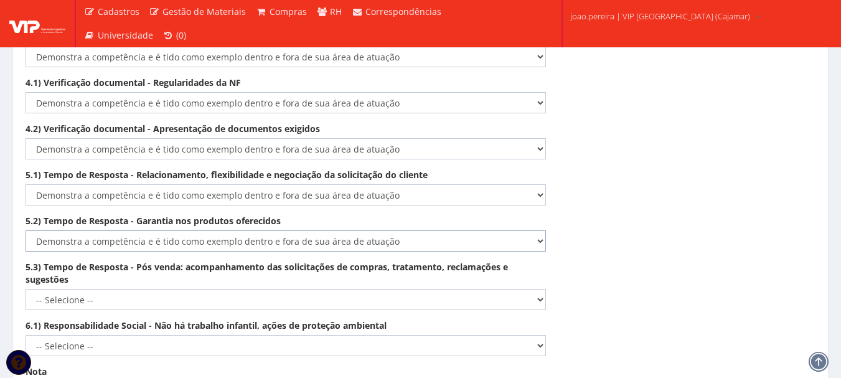
scroll to position [2074, 0]
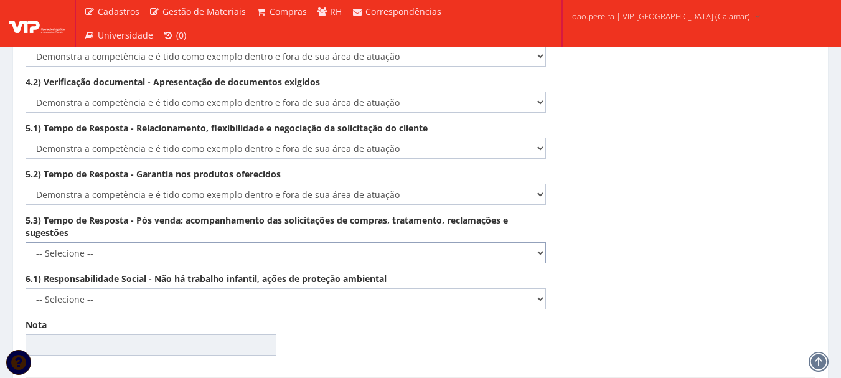
click at [460, 242] on select "-- Selecione -- Não demonstra a competência esperada Demonstra a competência em…" at bounding box center [286, 252] width 521 height 21
select select "5"
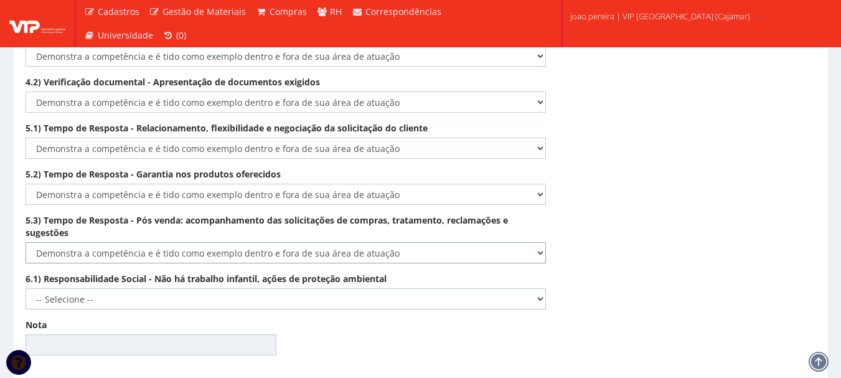
click at [26, 242] on select "-- Selecione -- Não demonstra a competência esperada Demonstra a competência em…" at bounding box center [286, 252] width 521 height 21
click at [452, 288] on select "-- Selecione -- Não demonstra a competência esperada Demonstra a competência em…" at bounding box center [286, 298] width 521 height 21
select select "5"
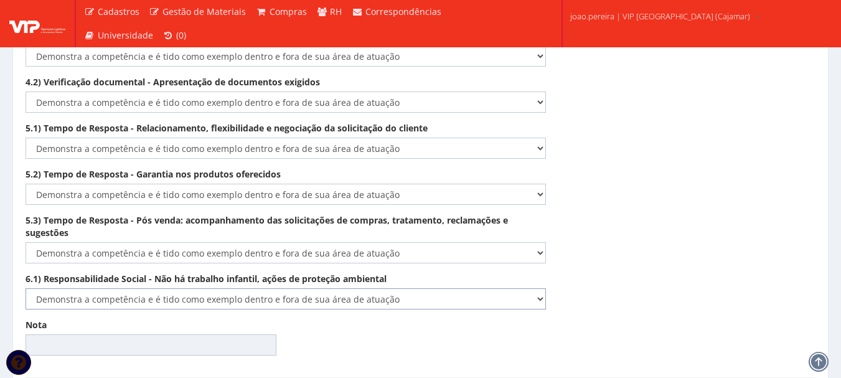
click at [26, 288] on select "-- Selecione -- Não demonstra a competência esperada Demonstra a competência em…" at bounding box center [286, 298] width 521 height 21
type input "100.00"
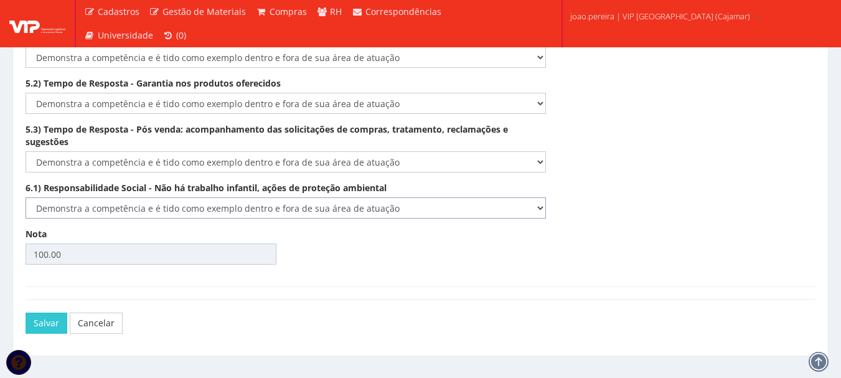
scroll to position [2173, 0]
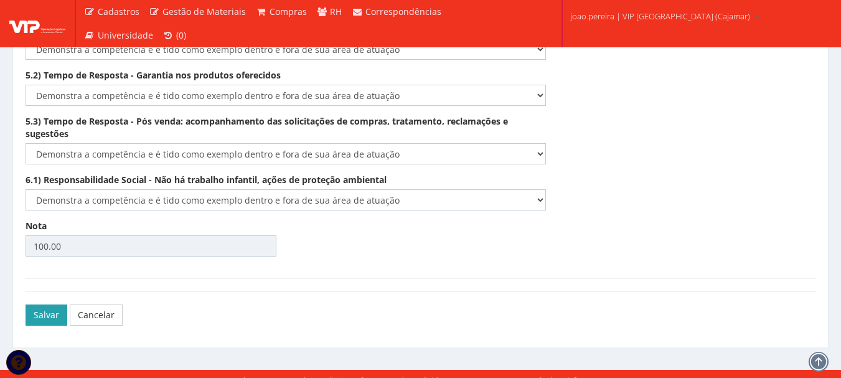
click at [45, 305] on button "Salvar" at bounding box center [47, 315] width 42 height 21
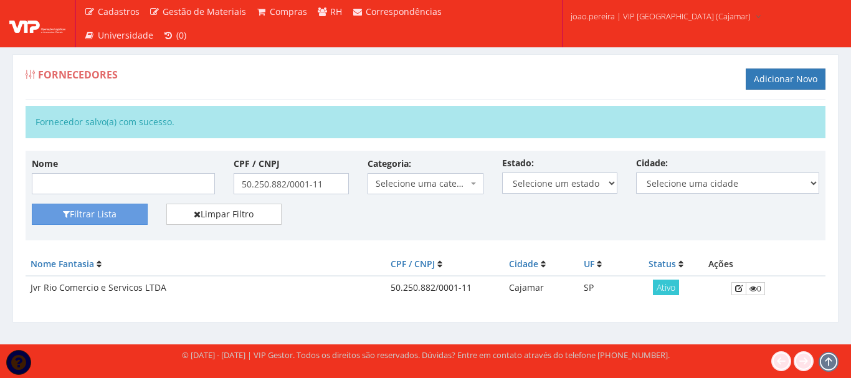
click at [337, 69] on div "Fornecedores Adicionar Novo" at bounding box center [426, 80] width 800 height 37
click at [0, 166] on div "Fornecedores Adicionar Novo Fornecedor salvo(a) com sucesso. Nome CPF / CNPJ 50…" at bounding box center [425, 187] width 851 height 313
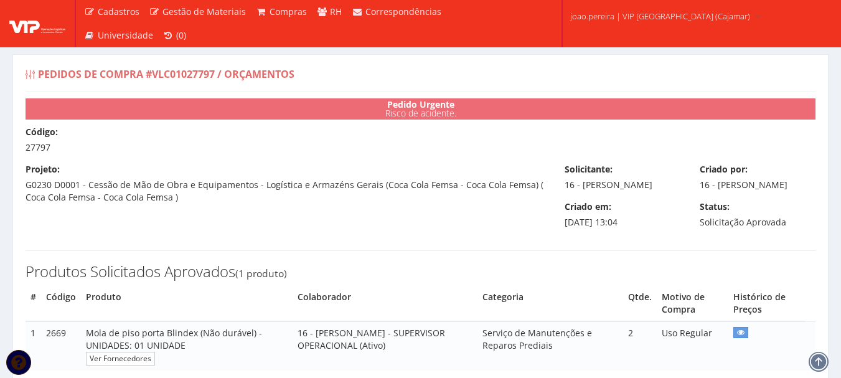
select select "0"
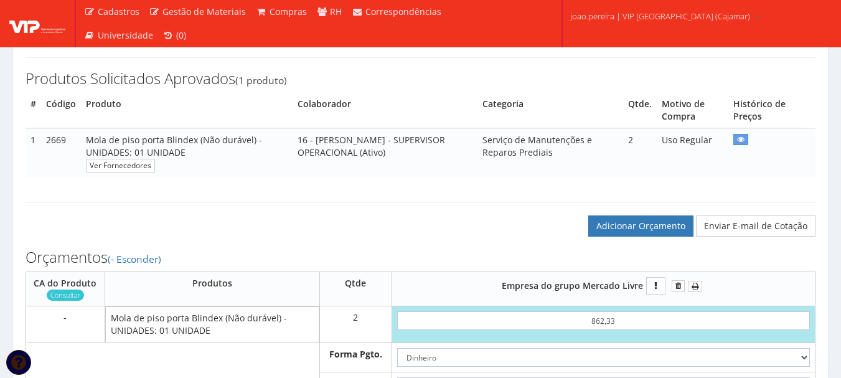
scroll to position [171, 0]
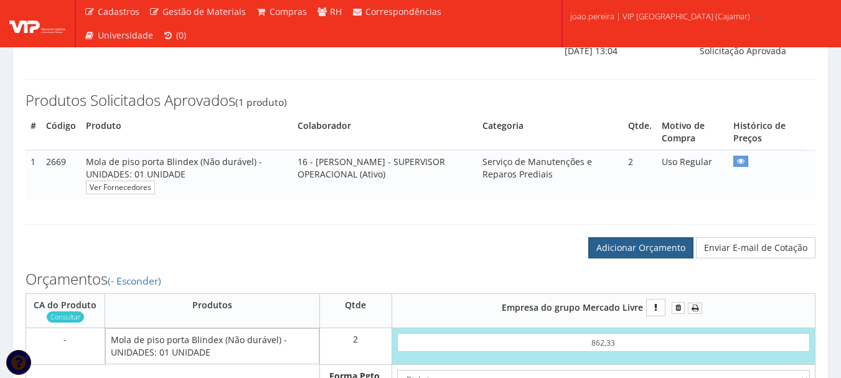
click at [639, 258] on link "Adicionar Orçamento" at bounding box center [641, 247] width 105 height 21
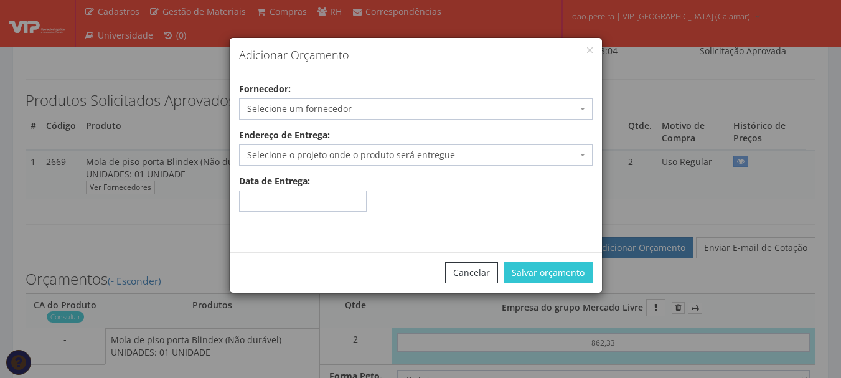
click at [344, 105] on span "Selecione um fornecedor" at bounding box center [412, 109] width 330 height 12
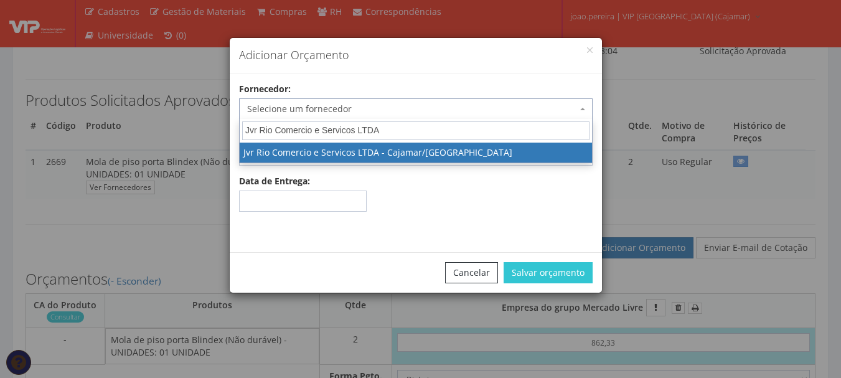
type input "Jvr Rio Comercio e Servicos LTDA"
select select "2627"
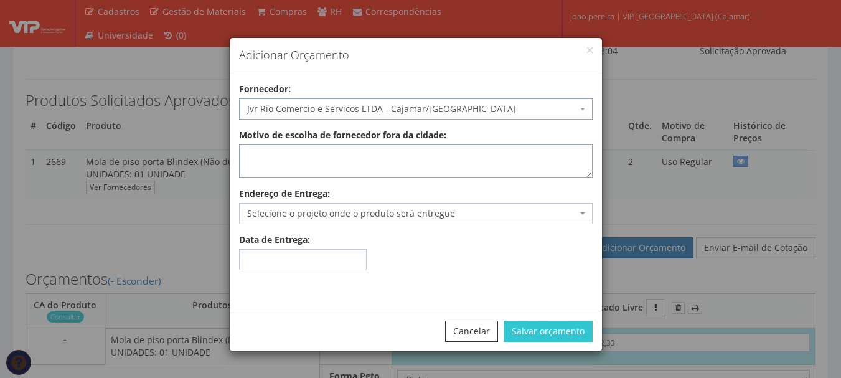
click at [366, 158] on textarea "Motivo de escolha de fornecedor fora da cidade:" at bounding box center [416, 161] width 354 height 34
type textarea "e"
type textarea "entrega no local"
click at [371, 216] on span "Selecione o projeto onde o produto será entregue" at bounding box center [412, 213] width 330 height 12
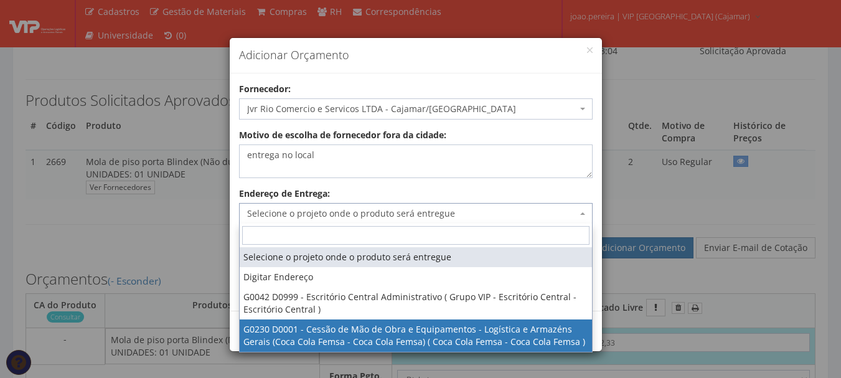
select select "230"
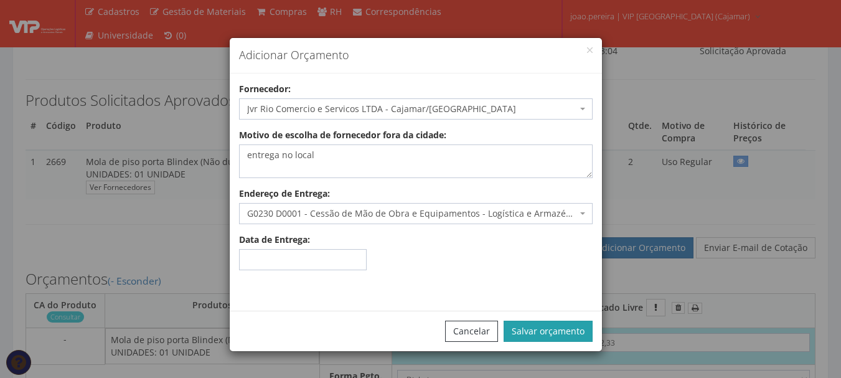
click at [565, 324] on button "Salvar orçamento" at bounding box center [548, 331] width 89 height 21
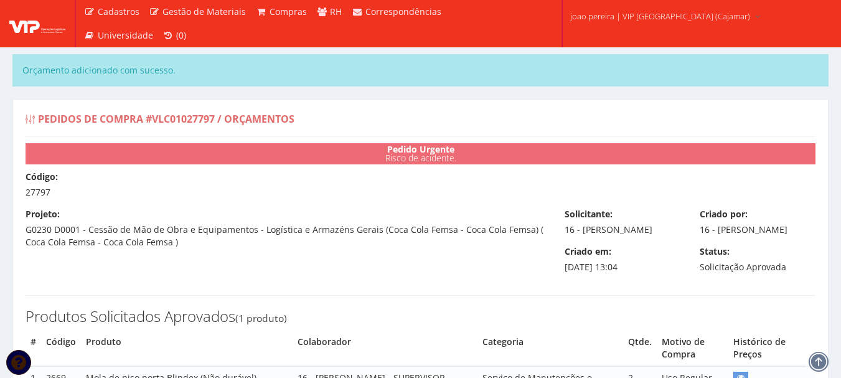
select select "0"
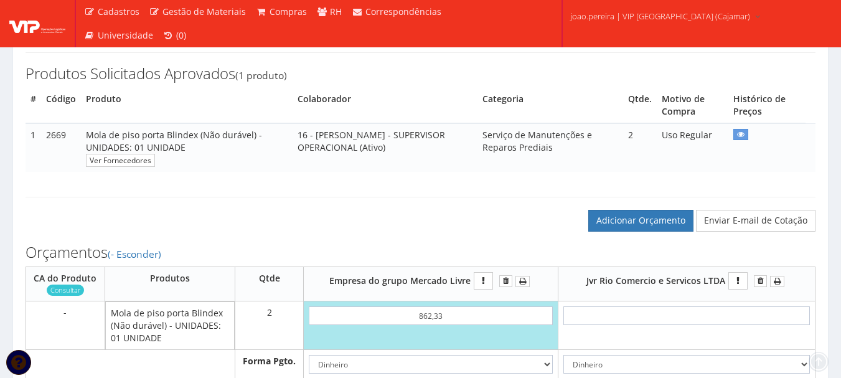
scroll to position [311, 0]
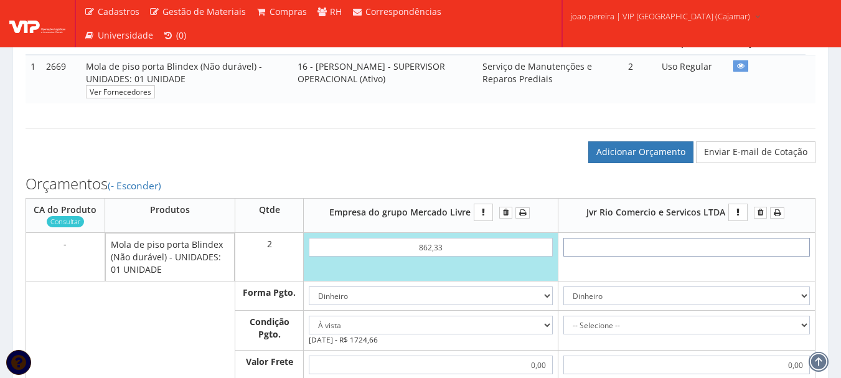
click at [729, 257] on input "text" at bounding box center [687, 247] width 247 height 19
click at [690, 257] on input "text" at bounding box center [687, 247] width 247 height 19
type input "8"
type input "16,00"
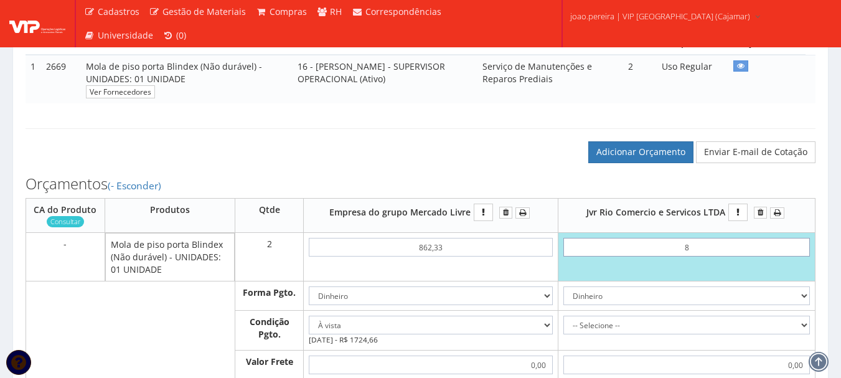
type input "86"
type input "172,00"
type input "8,69"
type input "17,38"
type input "86,90"
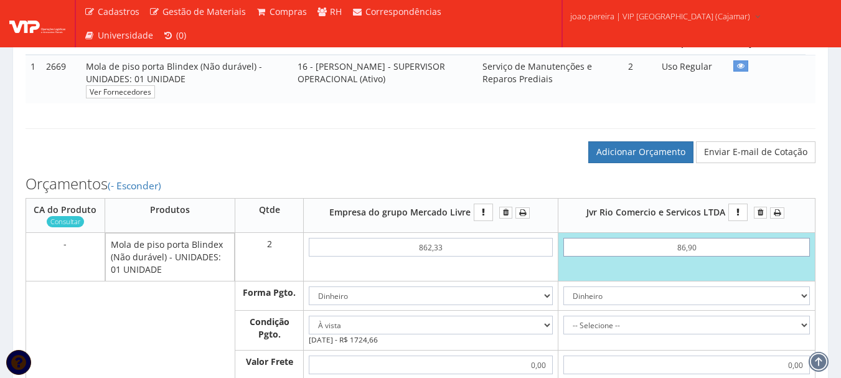
type input "173,80"
type input "869,00"
type input "1738,00"
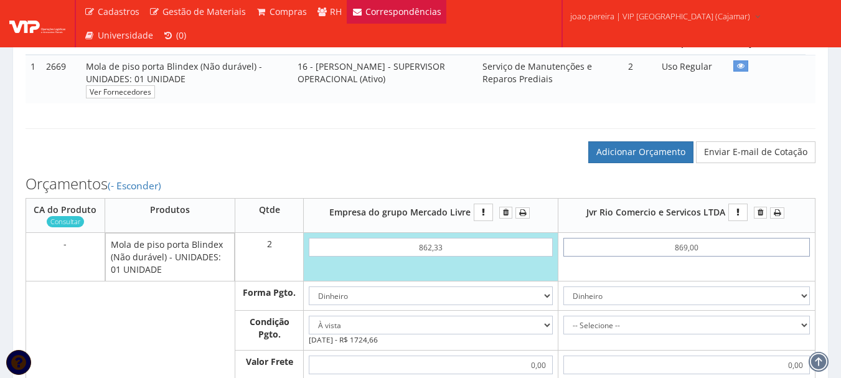
type input "869,00"
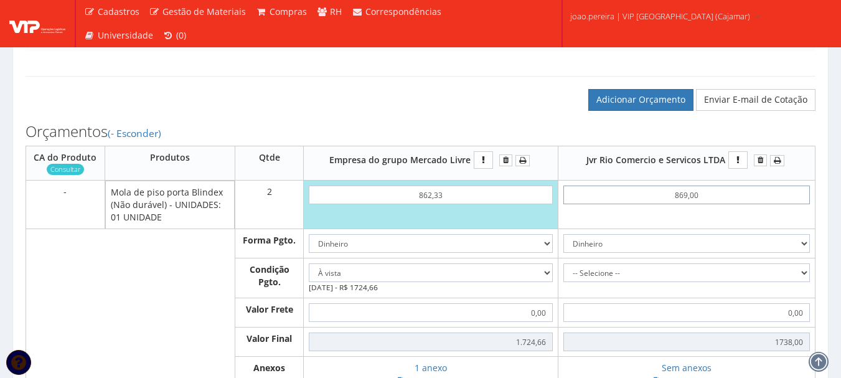
scroll to position [436, 0]
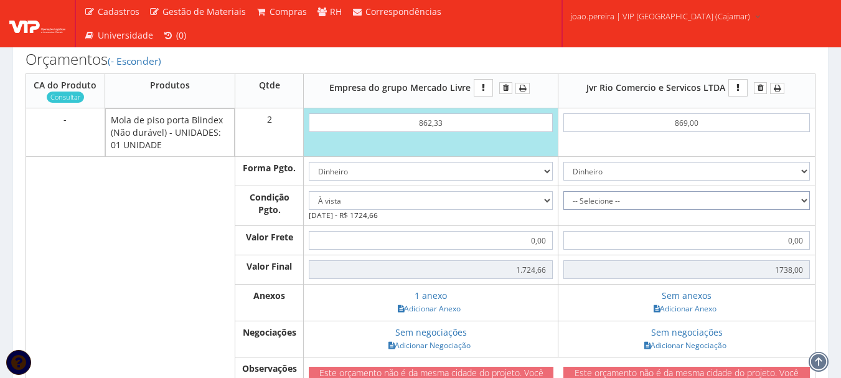
click at [794, 210] on select "-- Selecione -- À vista 7 dias 10 dias" at bounding box center [687, 200] width 247 height 19
click at [797, 210] on select "-- Selecione -- À vista 7 dias 10 dias" at bounding box center [687, 200] width 247 height 19
select select "0"
click at [564, 204] on select "-- Selecione -- À vista 7 dias 10 dias" at bounding box center [687, 200] width 247 height 19
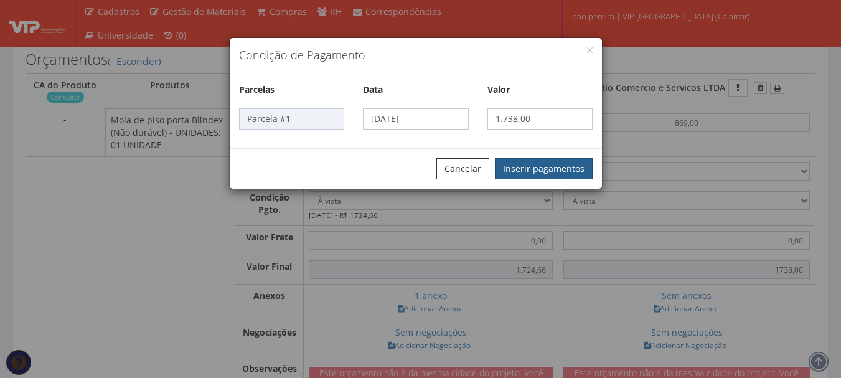
click at [572, 166] on button "Inserir pagamentos" at bounding box center [544, 168] width 98 height 21
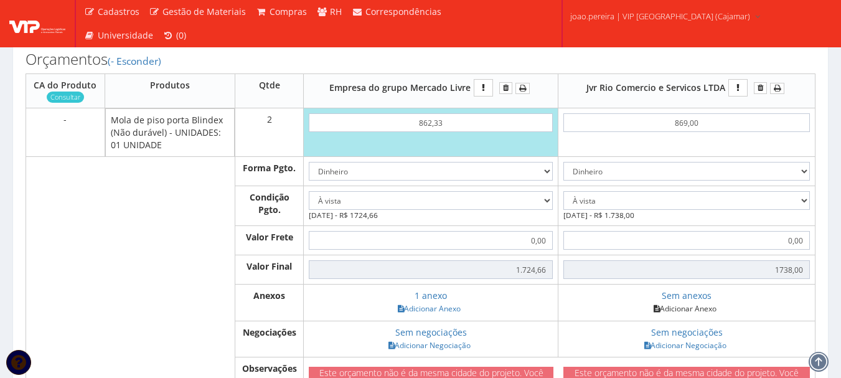
click at [697, 315] on link "Adicionar Anexo" at bounding box center [685, 308] width 70 height 13
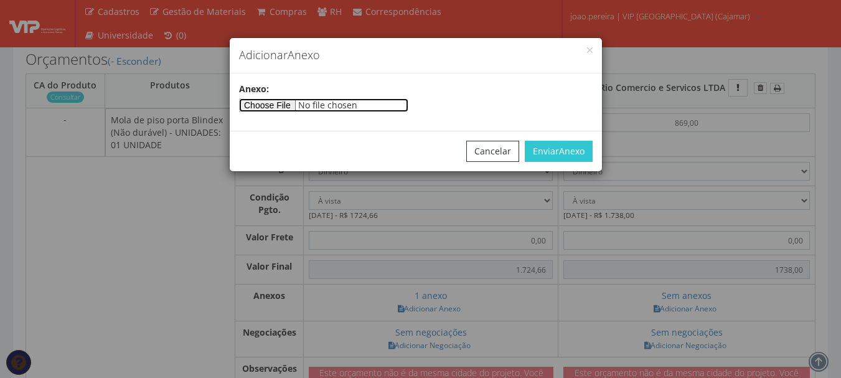
click at [292, 105] on input"] "file" at bounding box center [323, 105] width 169 height 14
type input"] "C:\fakepath\vip (18).pdf"
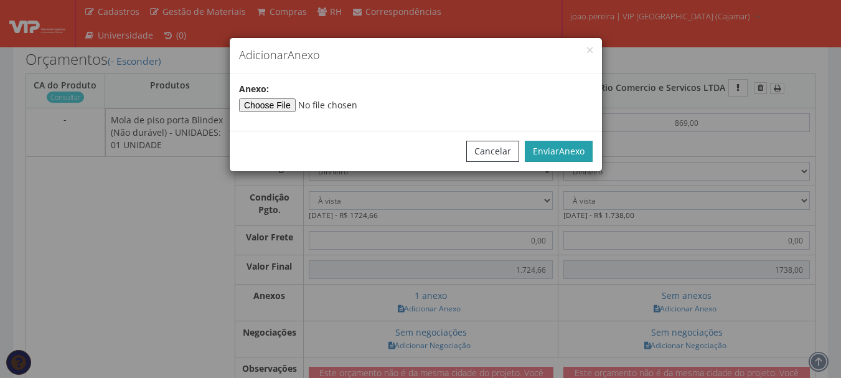
click at [555, 160] on button "Enviar Anexo" at bounding box center [559, 151] width 68 height 21
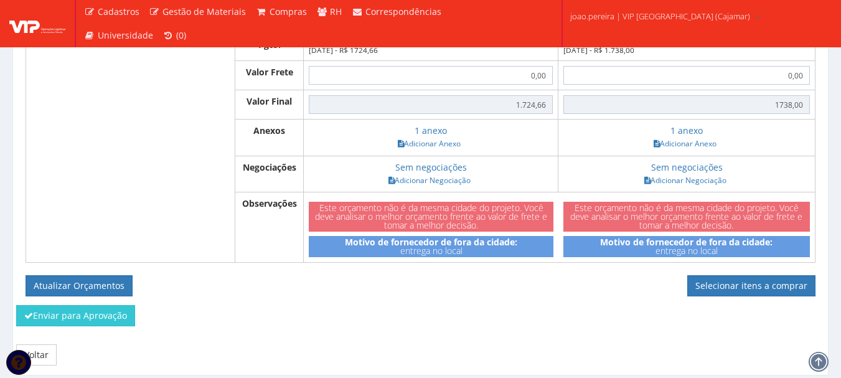
scroll to position [623, 0]
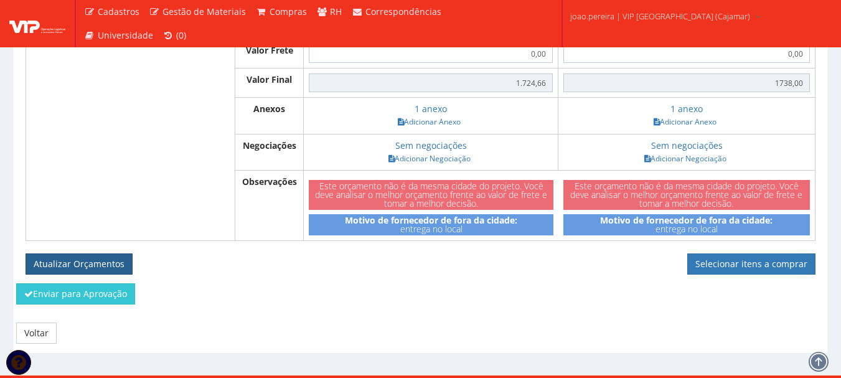
click at [75, 272] on button "Atualizar Orçamentos" at bounding box center [79, 263] width 107 height 21
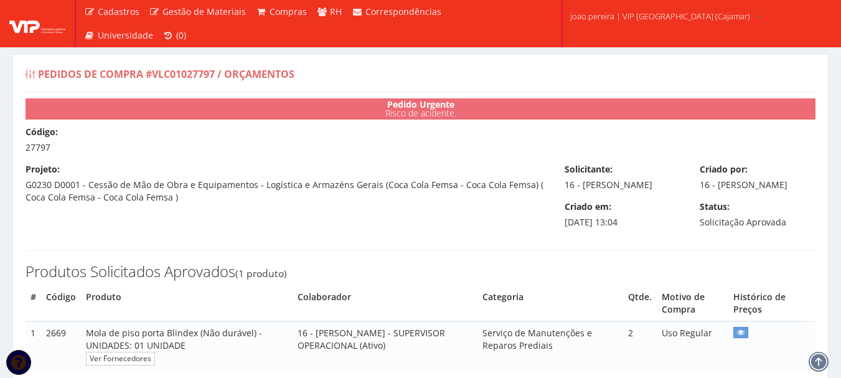
select select "0"
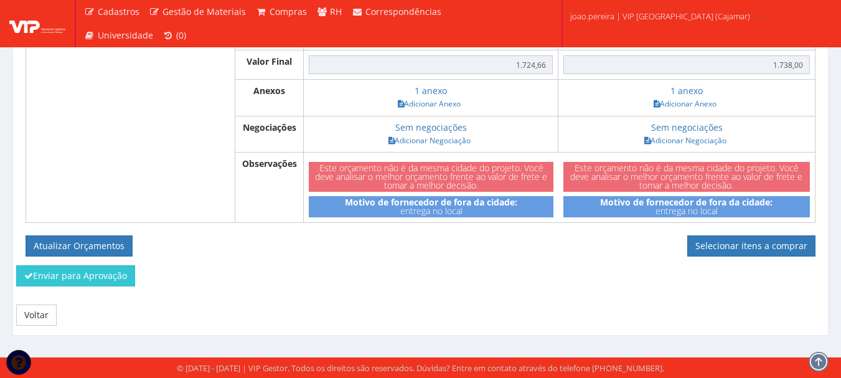
scroll to position [608, 0]
click at [40, 314] on link "Voltar" at bounding box center [36, 315] width 40 height 21
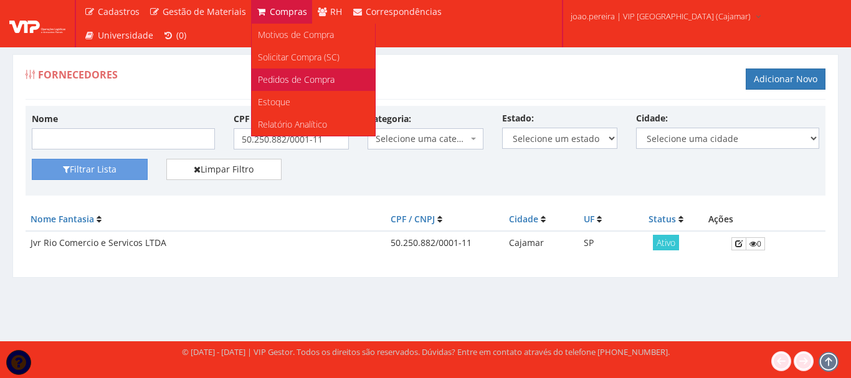
click at [298, 76] on span "Pedidos de Compra" at bounding box center [296, 79] width 77 height 12
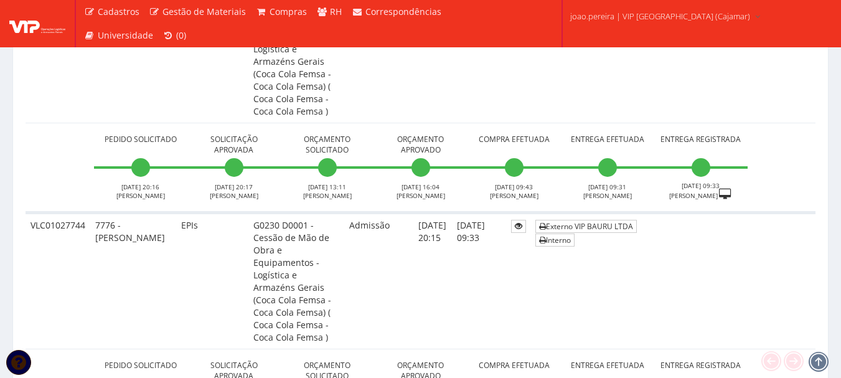
scroll to position [3425, 0]
